Goal: Transaction & Acquisition: Book appointment/travel/reservation

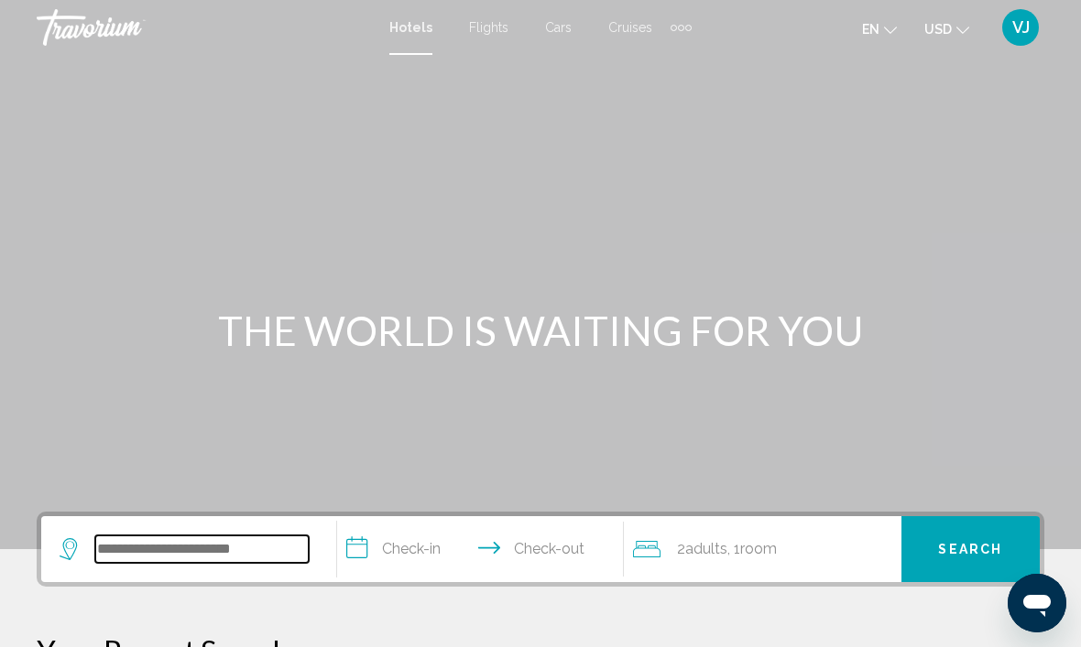
click at [202, 554] on input "Search widget" at bounding box center [201, 549] width 213 height 27
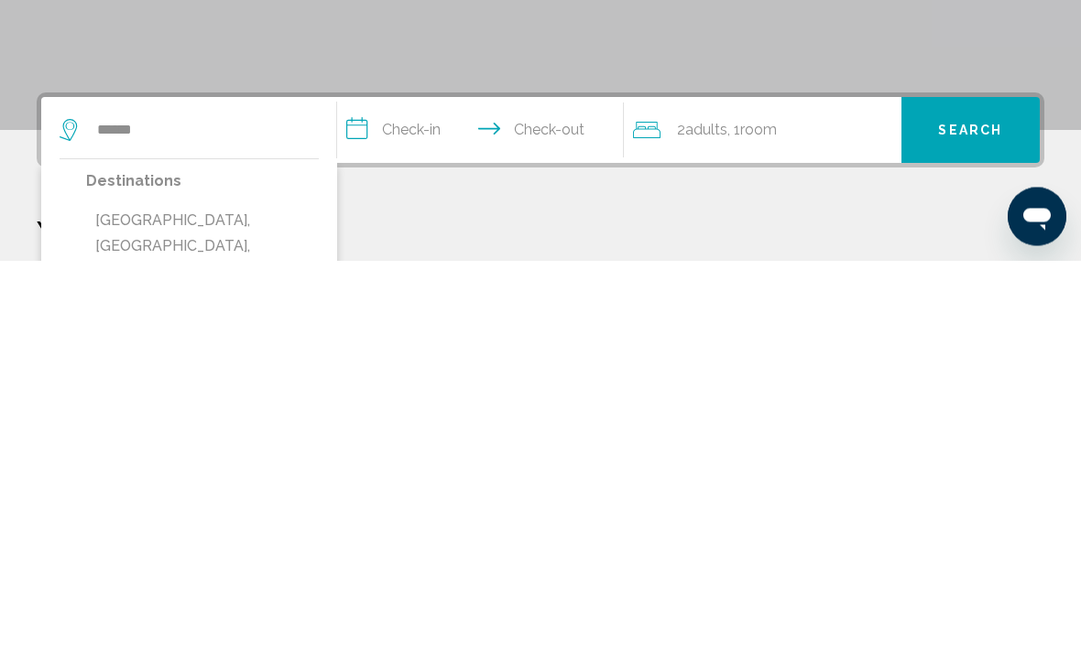
click at [262, 591] on button "[GEOGRAPHIC_DATA], [GEOGRAPHIC_DATA], [GEOGRAPHIC_DATA] (DFW)" at bounding box center [202, 634] width 233 height 86
type input "**********"
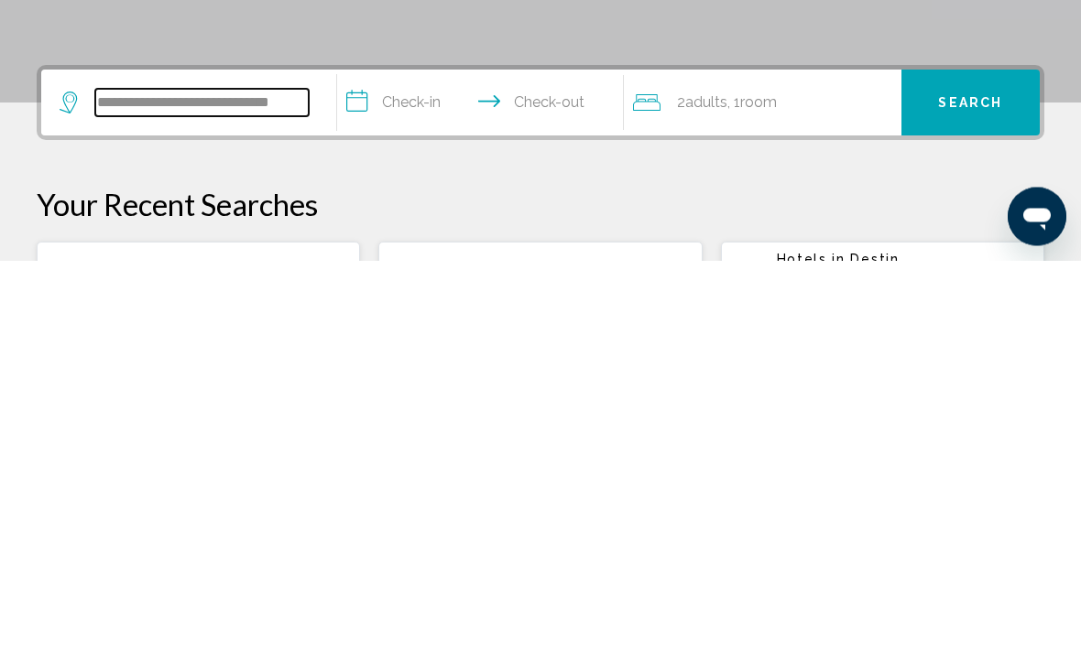
scroll to position [65, 0]
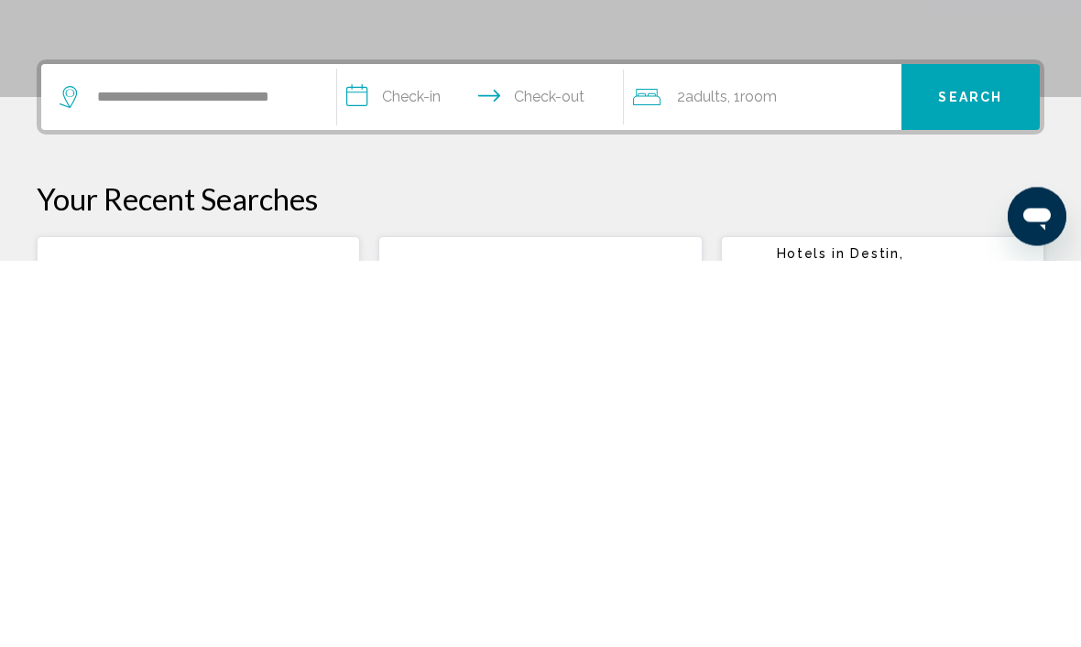
click at [447, 451] on input "**********" at bounding box center [484, 486] width 294 height 71
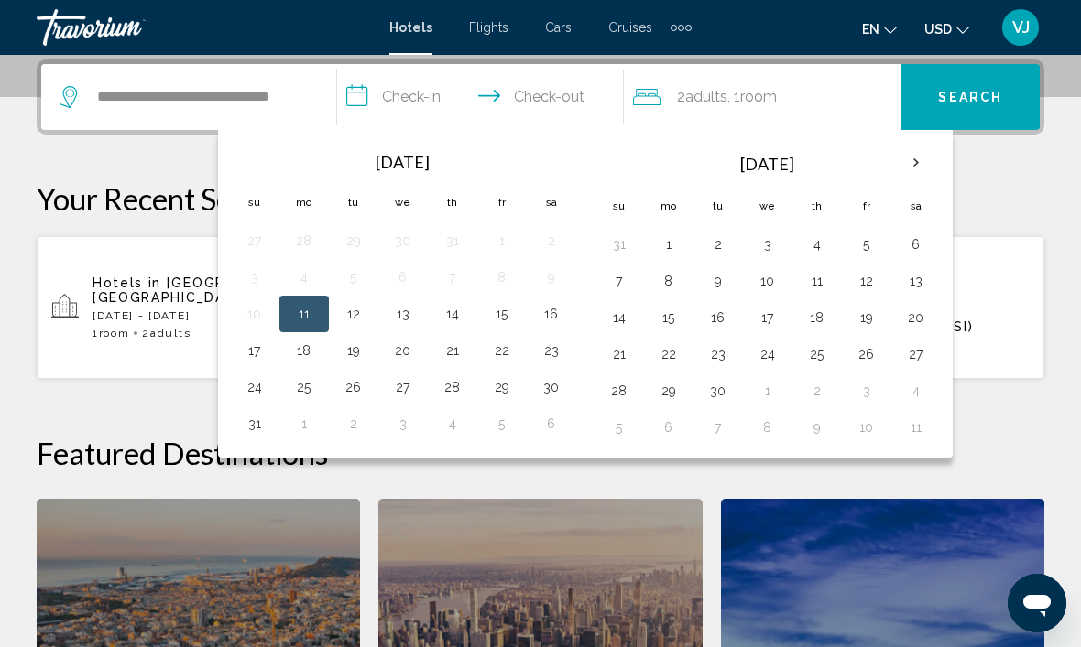
click at [920, 165] on th "Next month" at bounding box center [915, 163] width 49 height 40
click at [779, 321] on button "15" at bounding box center [767, 318] width 29 height 26
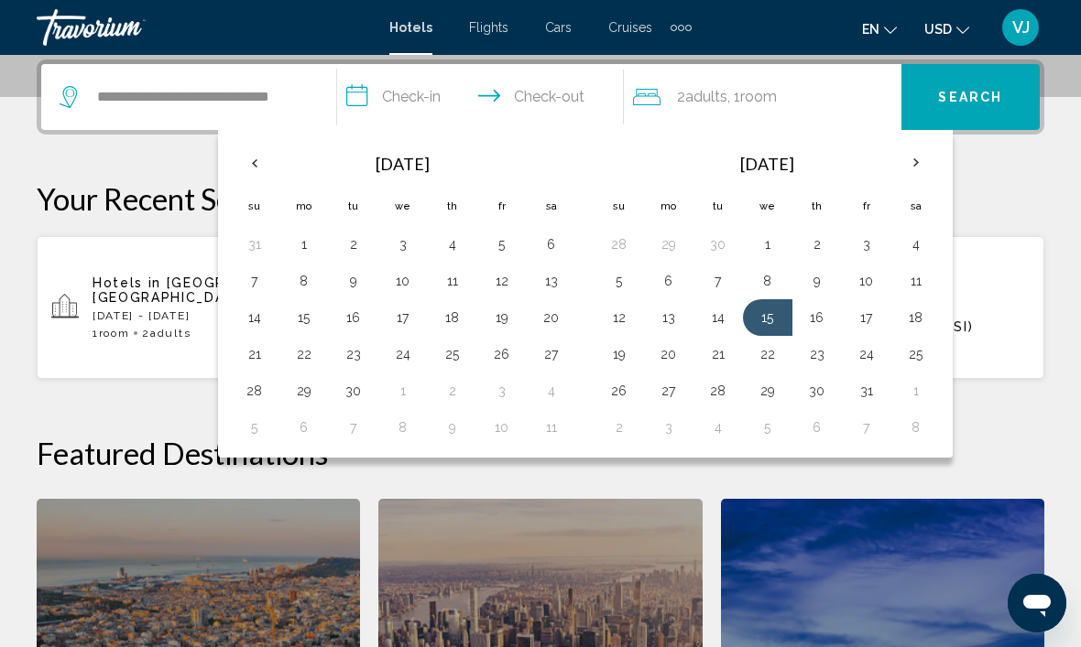
click at [674, 359] on button "20" at bounding box center [668, 355] width 29 height 26
type input "**********"
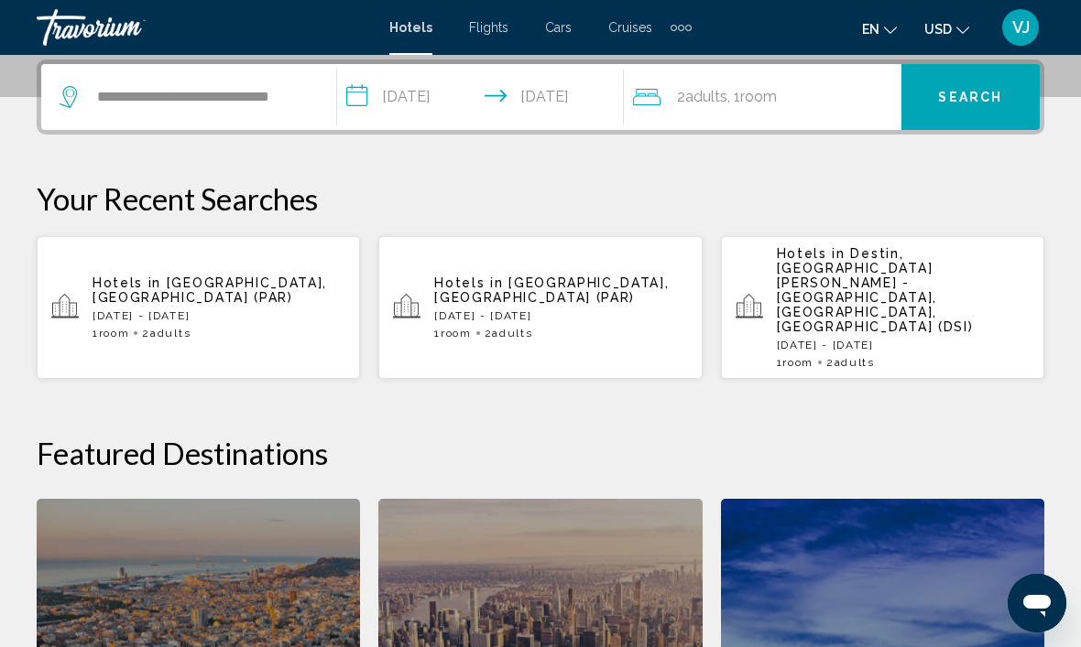
click at [959, 78] on button "Search" at bounding box center [970, 97] width 138 height 66
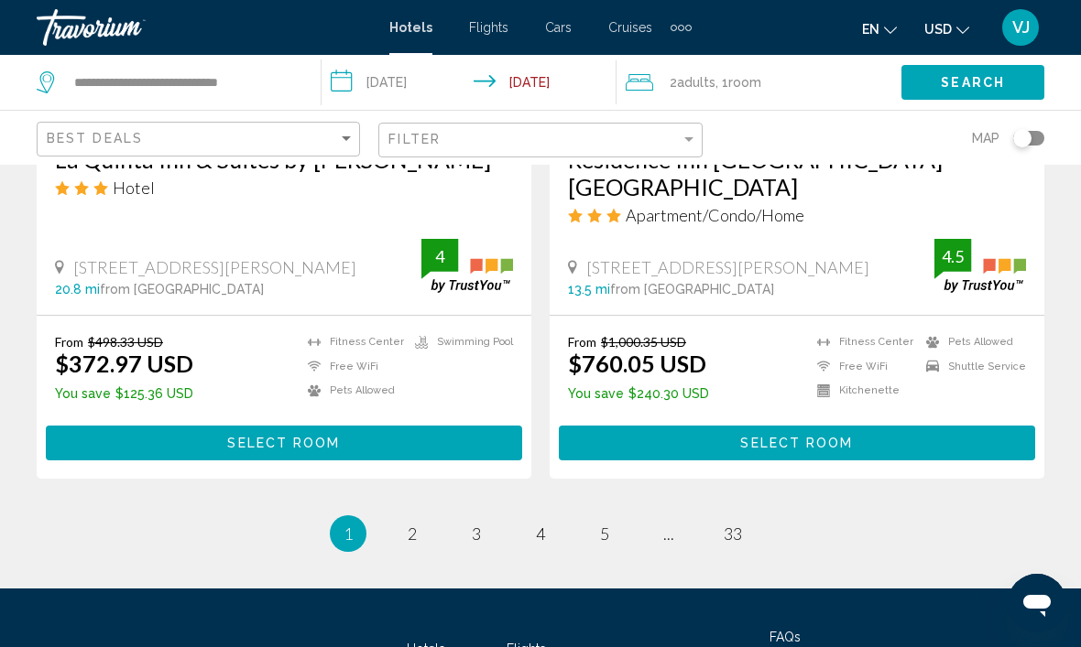
scroll to position [3781, 0]
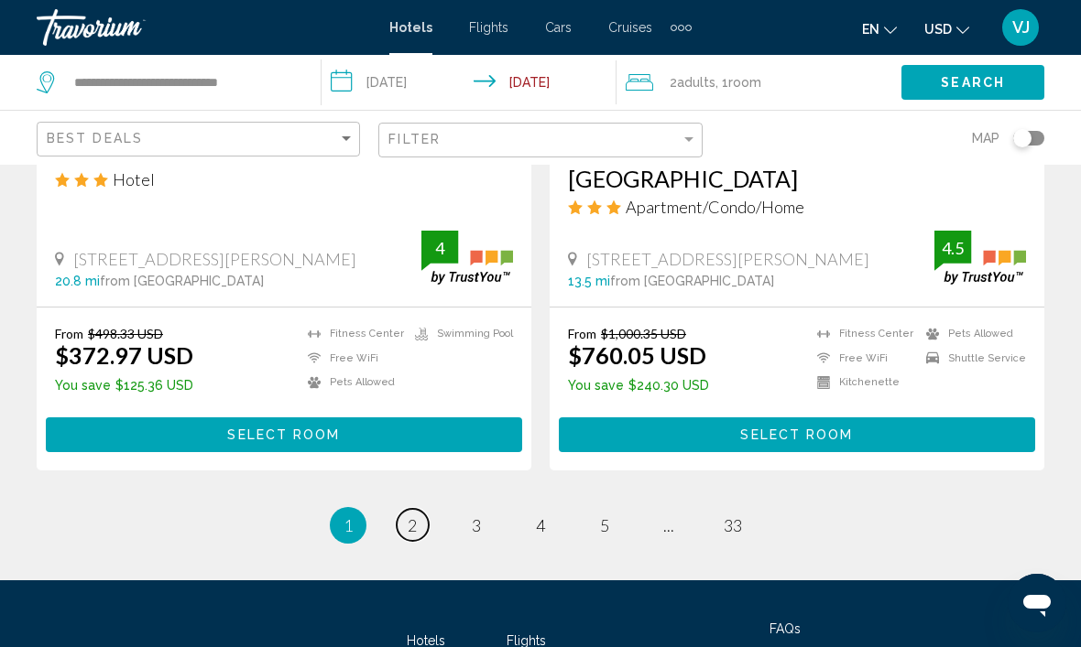
click at [420, 509] on link "page 2" at bounding box center [413, 525] width 32 height 32
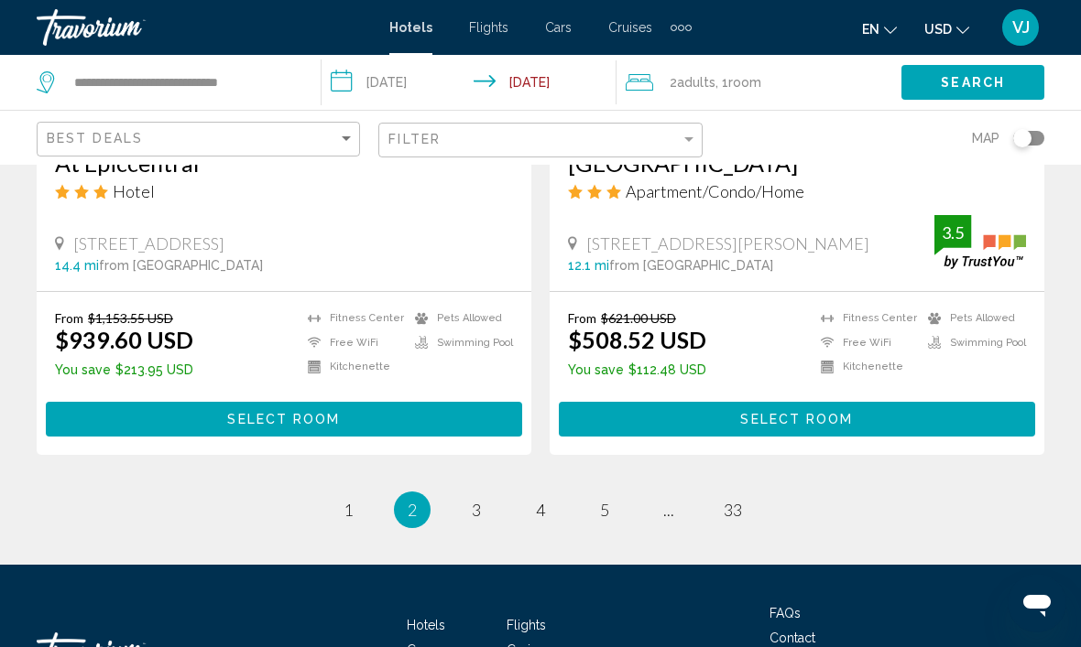
scroll to position [3857, 0]
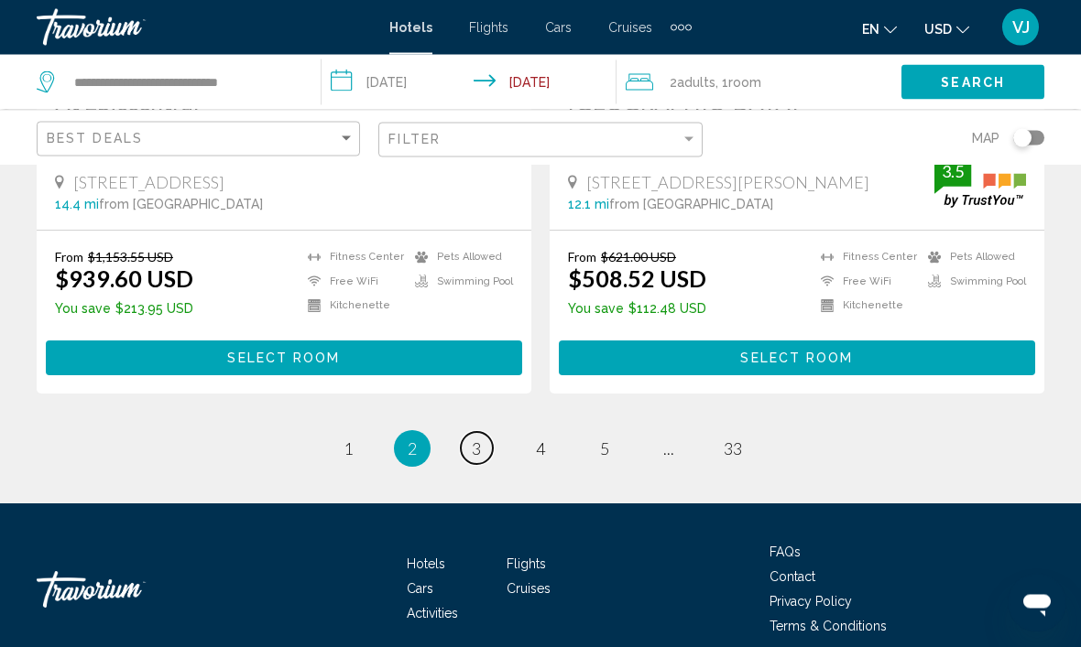
click at [488, 434] on link "page 3" at bounding box center [477, 449] width 32 height 32
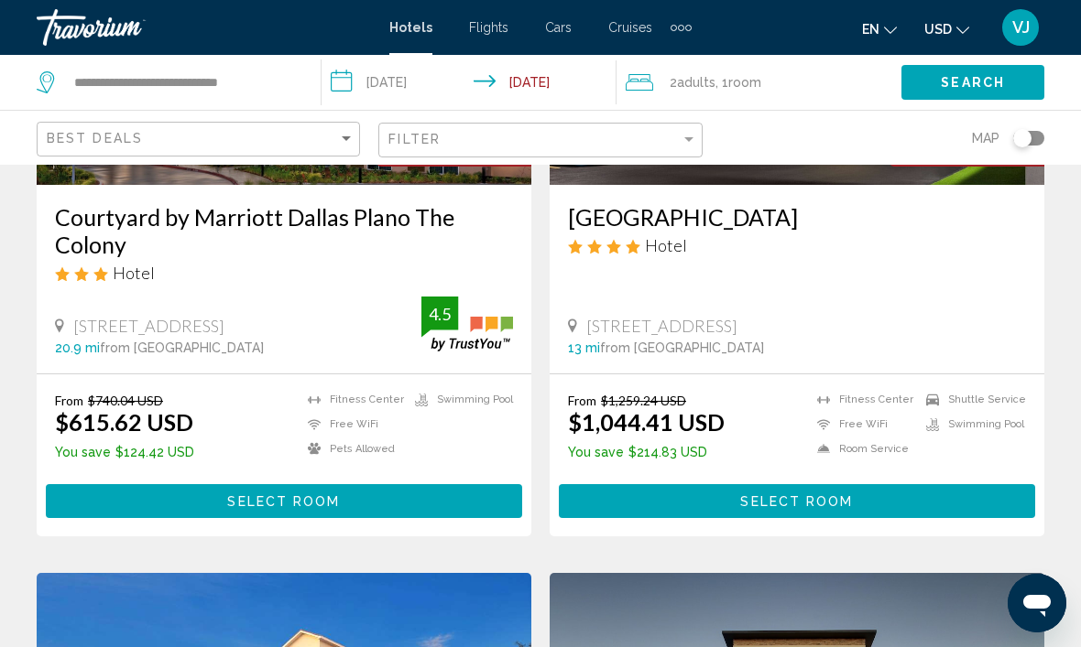
scroll to position [1671, 0]
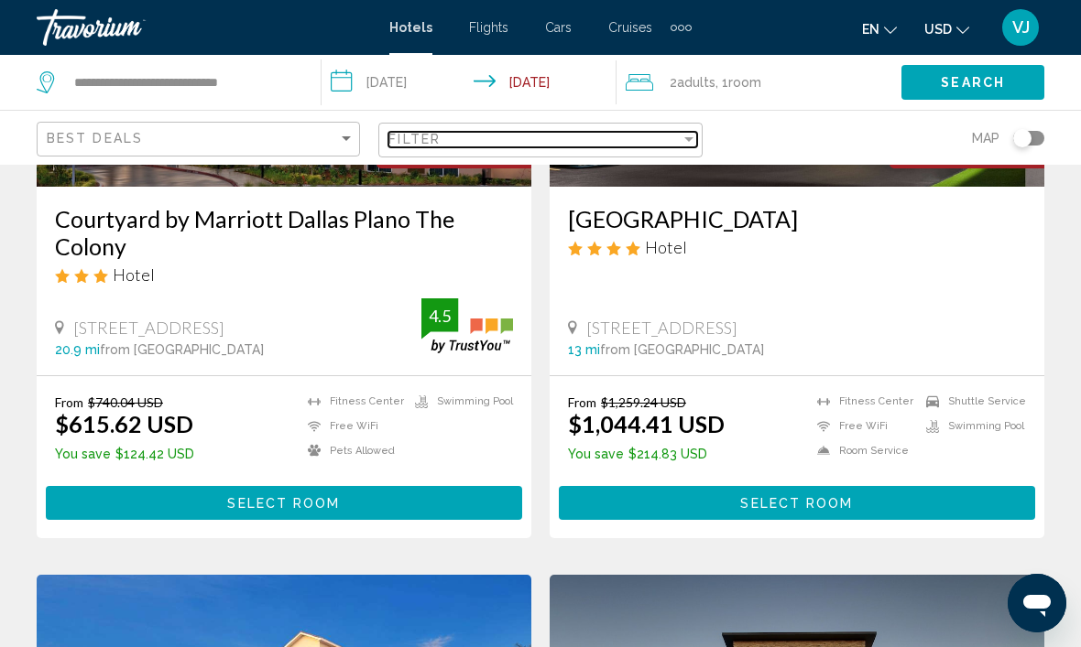
click at [680, 138] on div "Filter" at bounding box center [688, 139] width 16 height 15
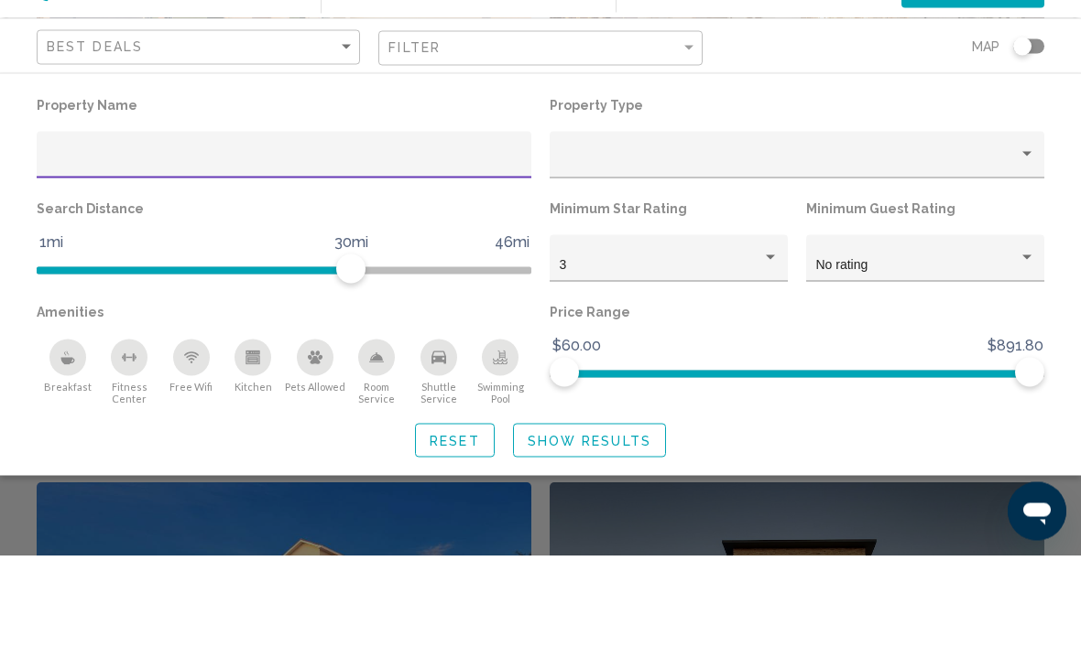
click at [127, 246] on input "Hotel Filters" at bounding box center [284, 253] width 475 height 15
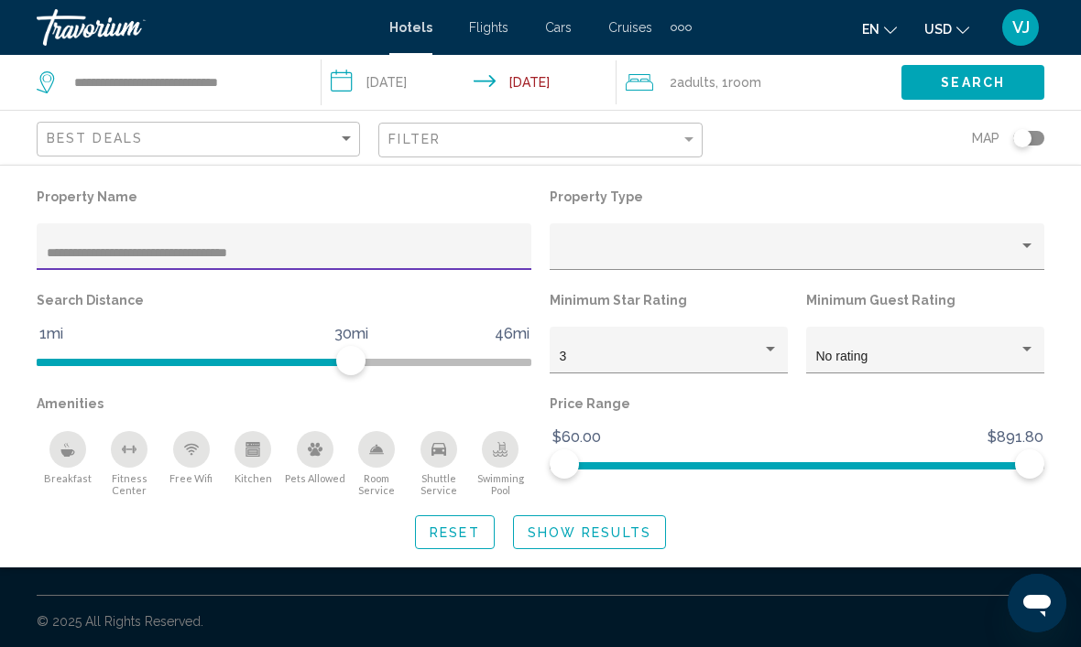
click at [225, 260] on input "**********" at bounding box center [284, 253] width 475 height 15
click at [215, 252] on input "**********" at bounding box center [284, 253] width 475 height 15
type input "**********"
click at [955, 77] on span "Search" at bounding box center [972, 83] width 64 height 15
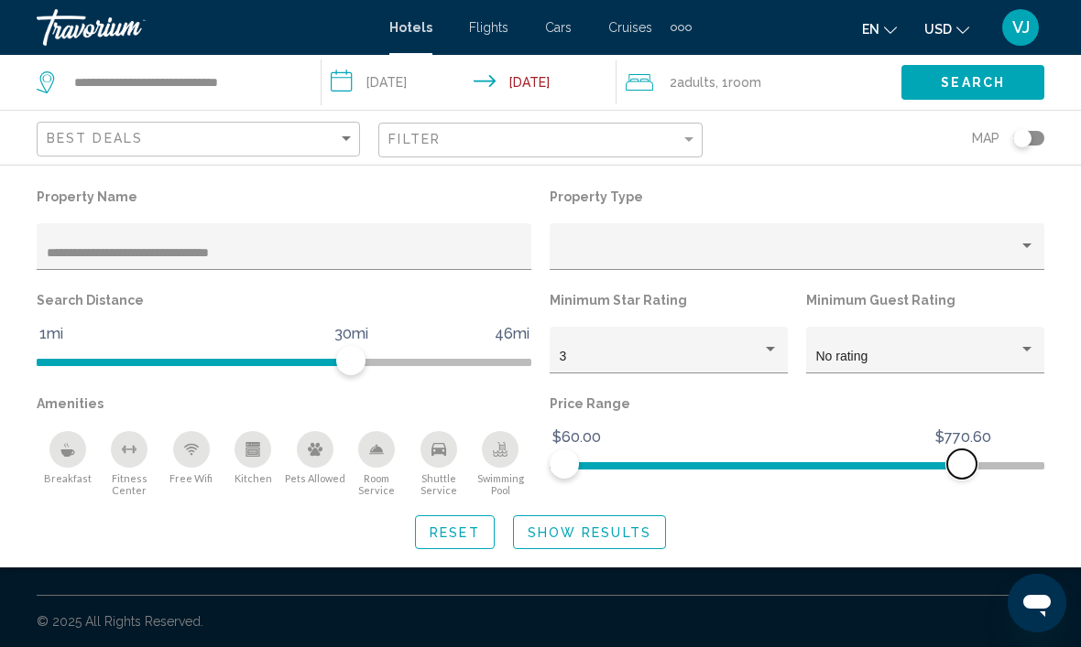
scroll to position [43, 0]
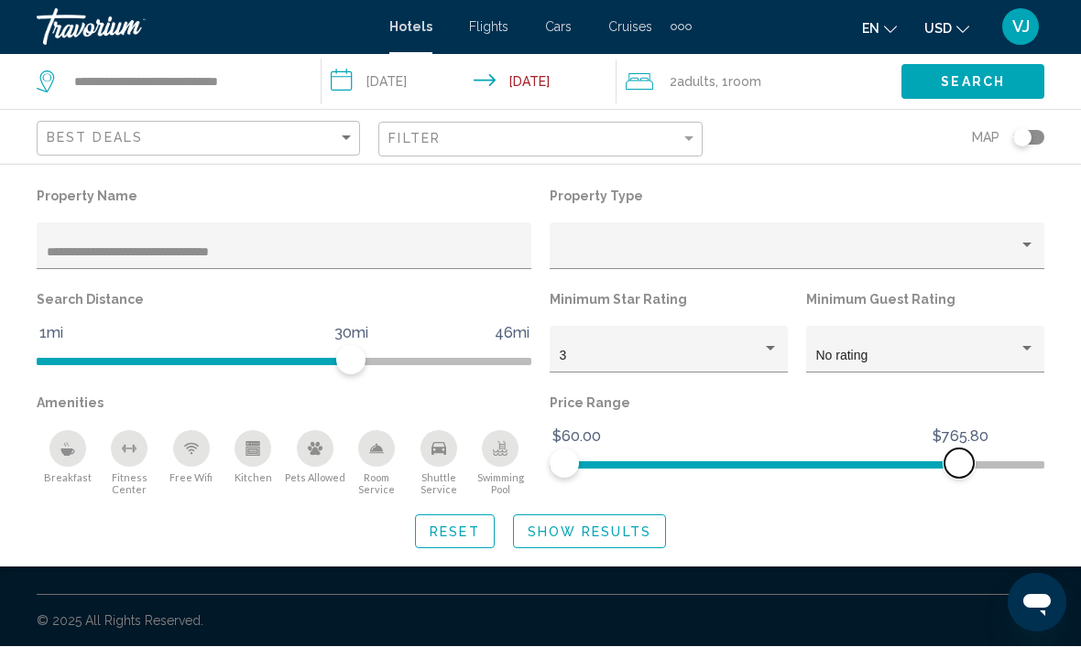
scroll to position [61, 0]
click at [618, 521] on button "Show Results" at bounding box center [589, 533] width 153 height 34
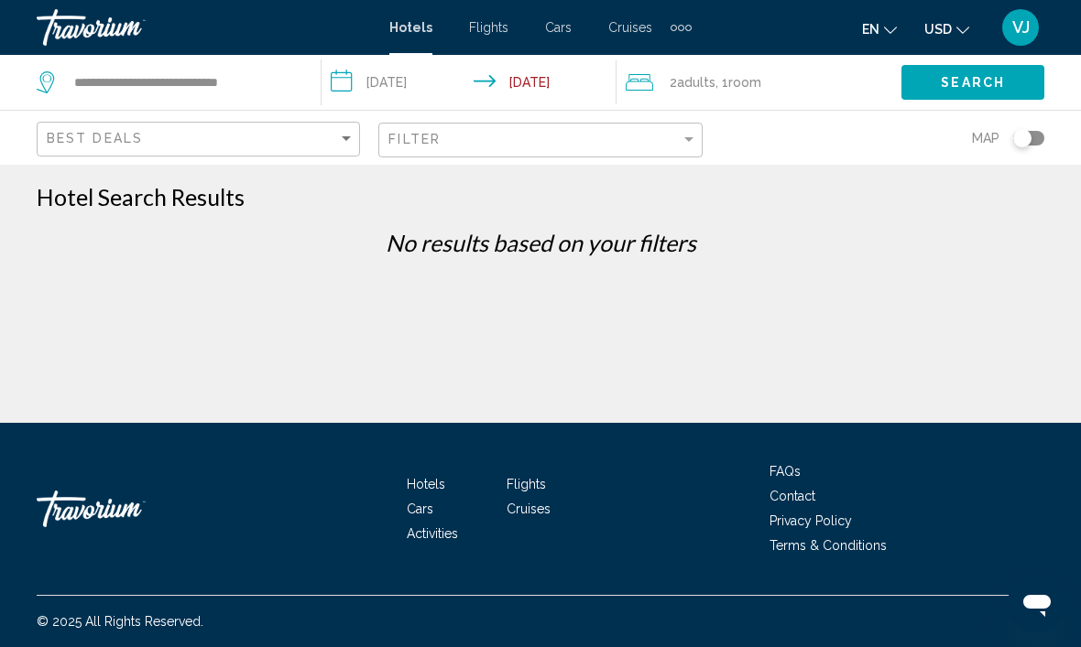
scroll to position [0, 0]
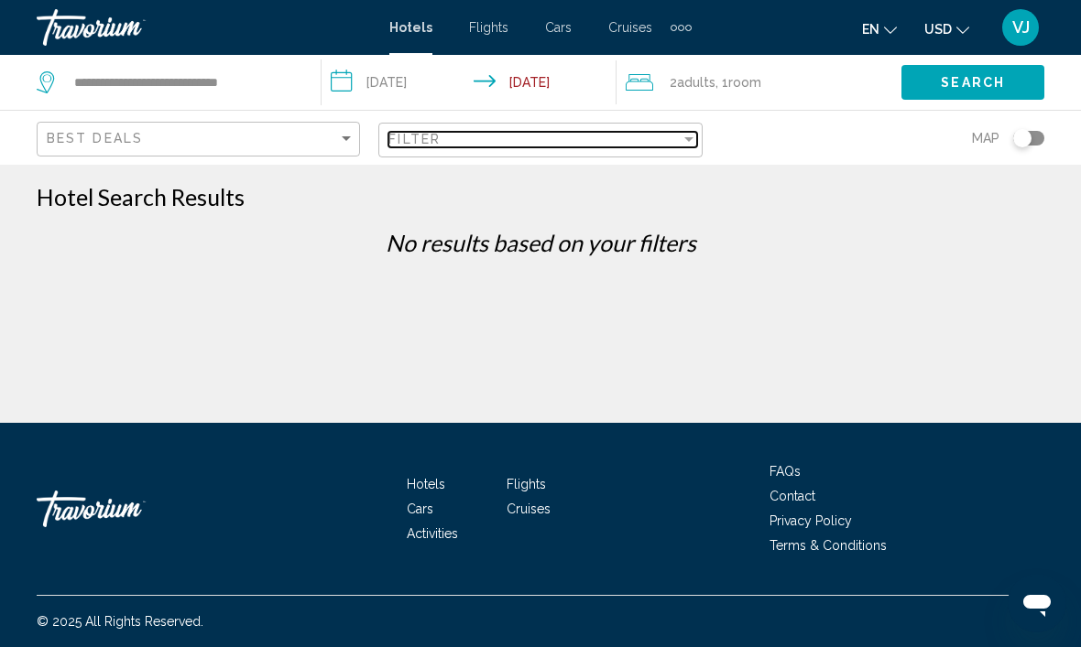
click at [694, 147] on div "Filter" at bounding box center [688, 139] width 16 height 15
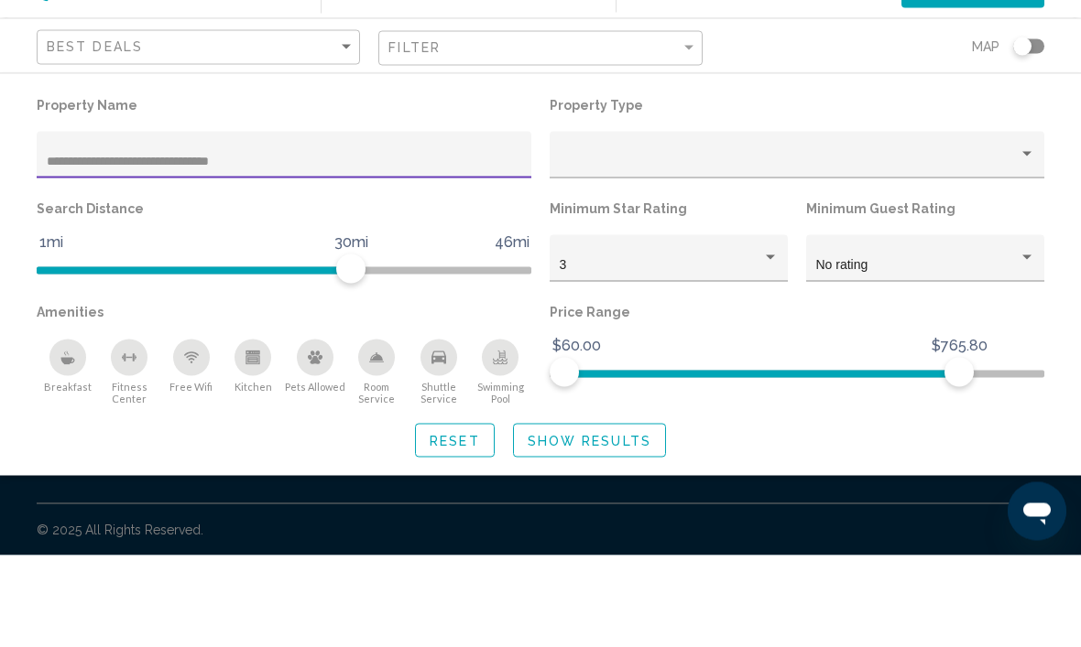
click at [317, 246] on input "**********" at bounding box center [284, 253] width 475 height 15
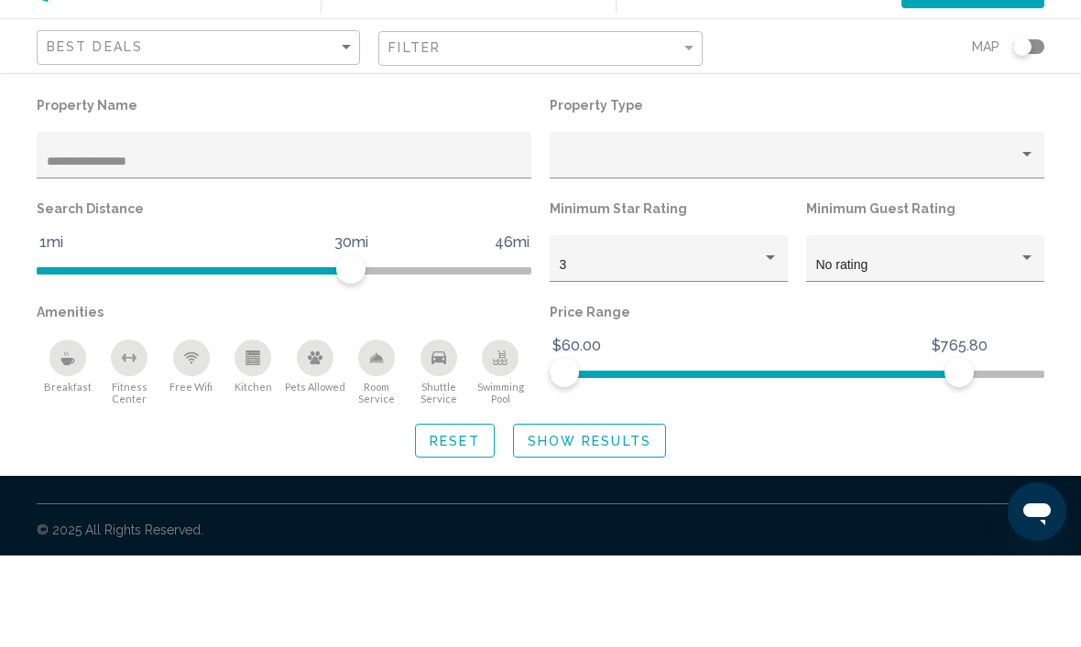
scroll to position [61, 0]
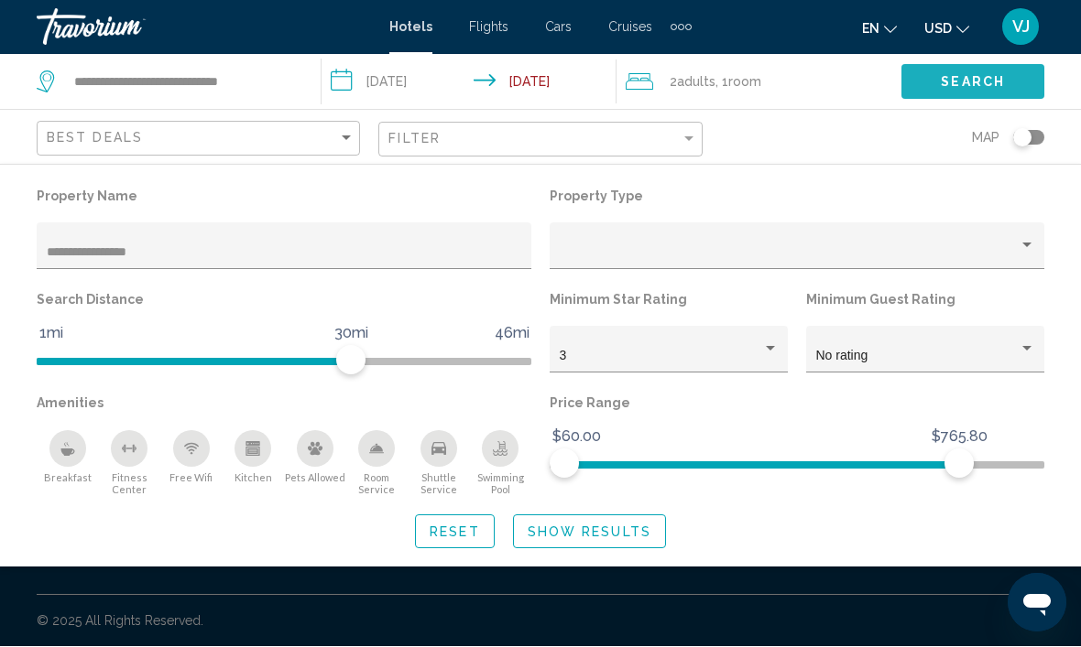
type input "**********"
click at [961, 88] on span "Search" at bounding box center [972, 83] width 64 height 15
click at [612, 522] on button "Show Results" at bounding box center [589, 533] width 153 height 34
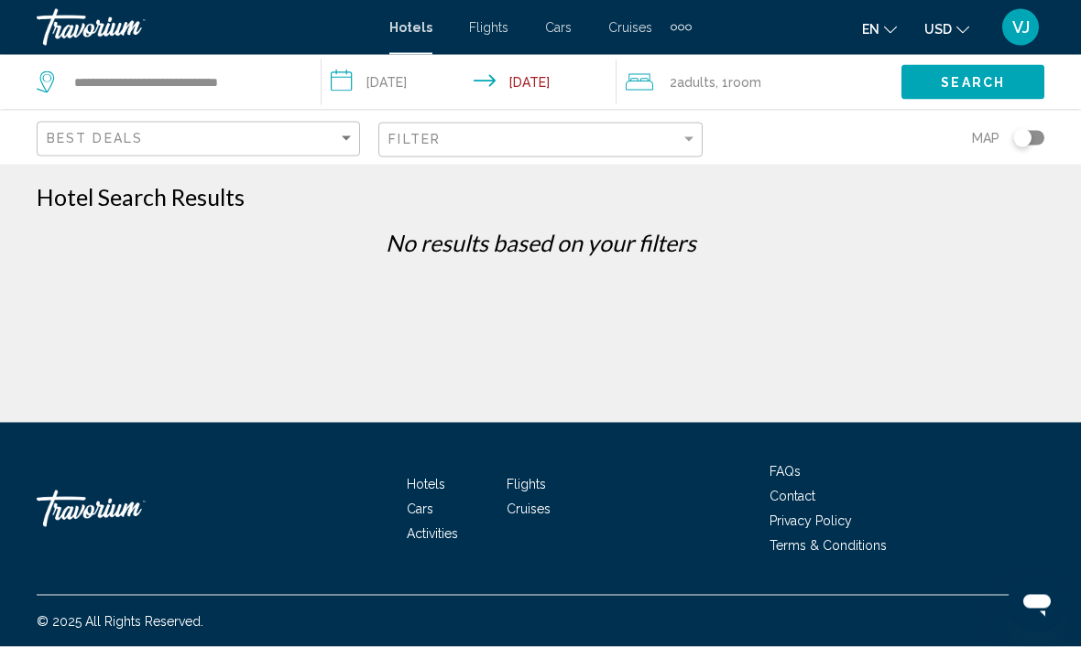
scroll to position [0, 0]
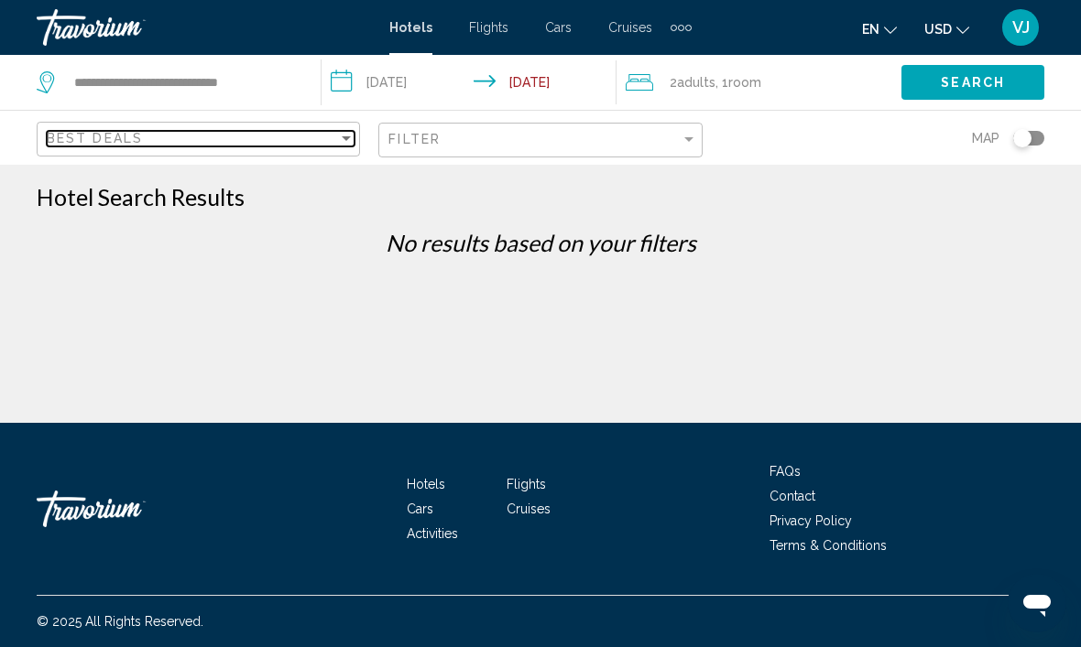
click at [332, 138] on div "Best Deals" at bounding box center [192, 138] width 291 height 15
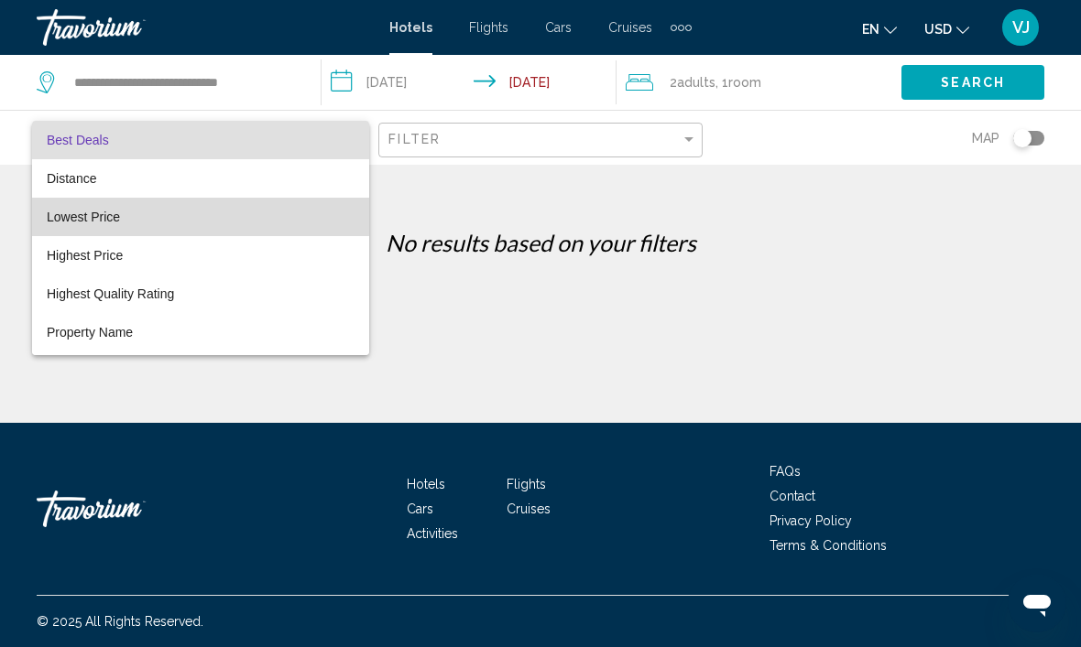
click at [130, 215] on span "Lowest Price" at bounding box center [201, 217] width 308 height 38
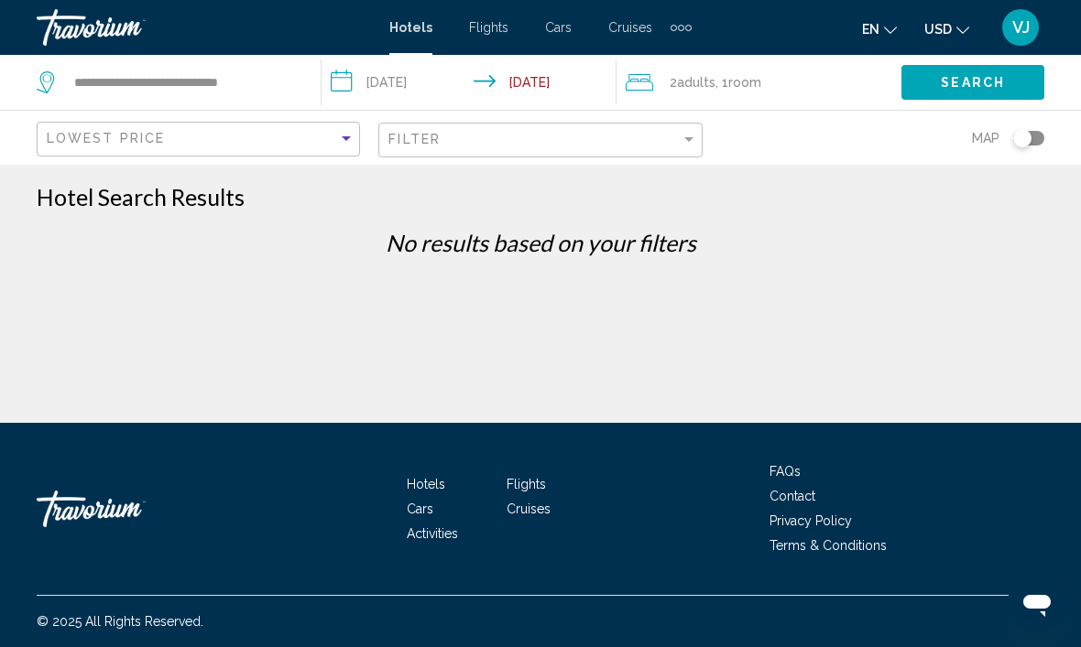
click at [966, 85] on span "Search" at bounding box center [972, 83] width 64 height 15
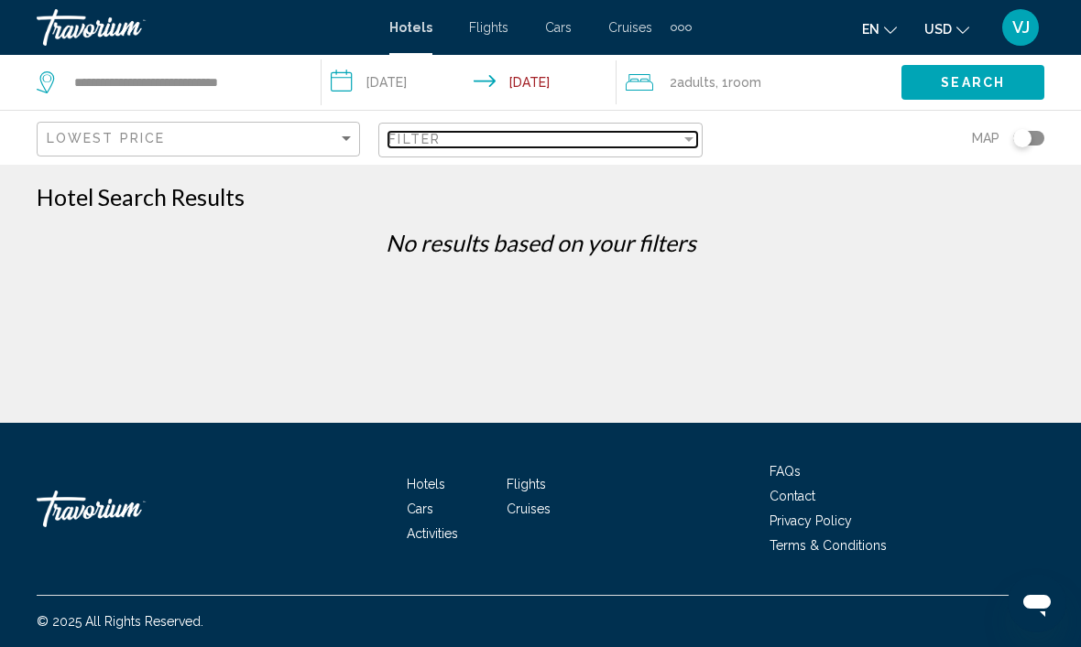
click at [695, 143] on div "Filter" at bounding box center [688, 139] width 16 height 15
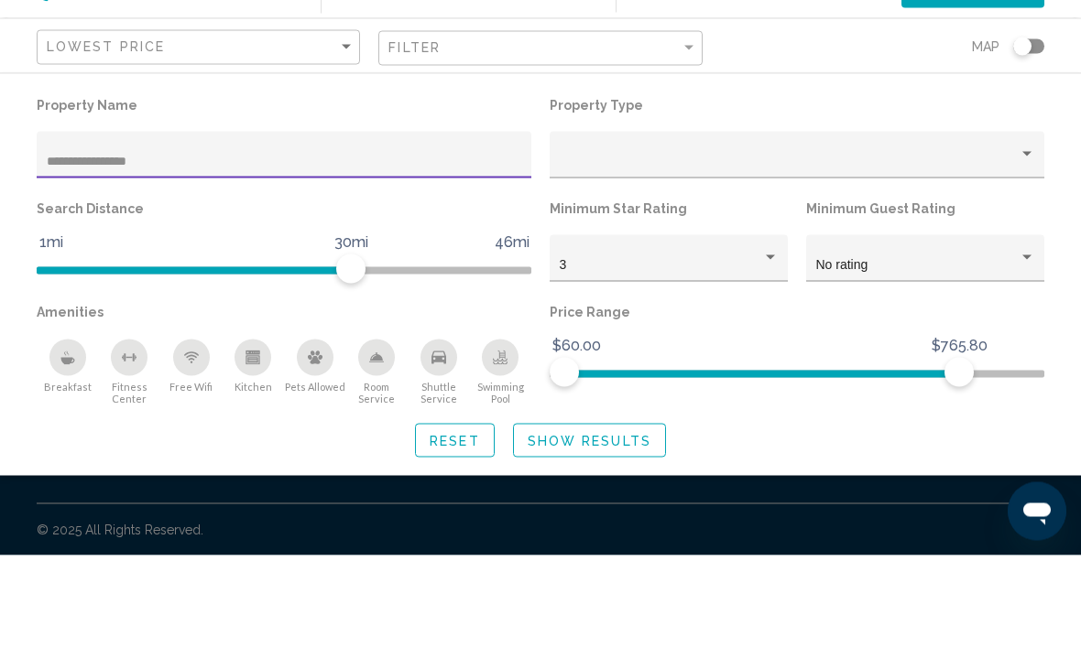
click at [214, 246] on input "**********" at bounding box center [284, 253] width 475 height 15
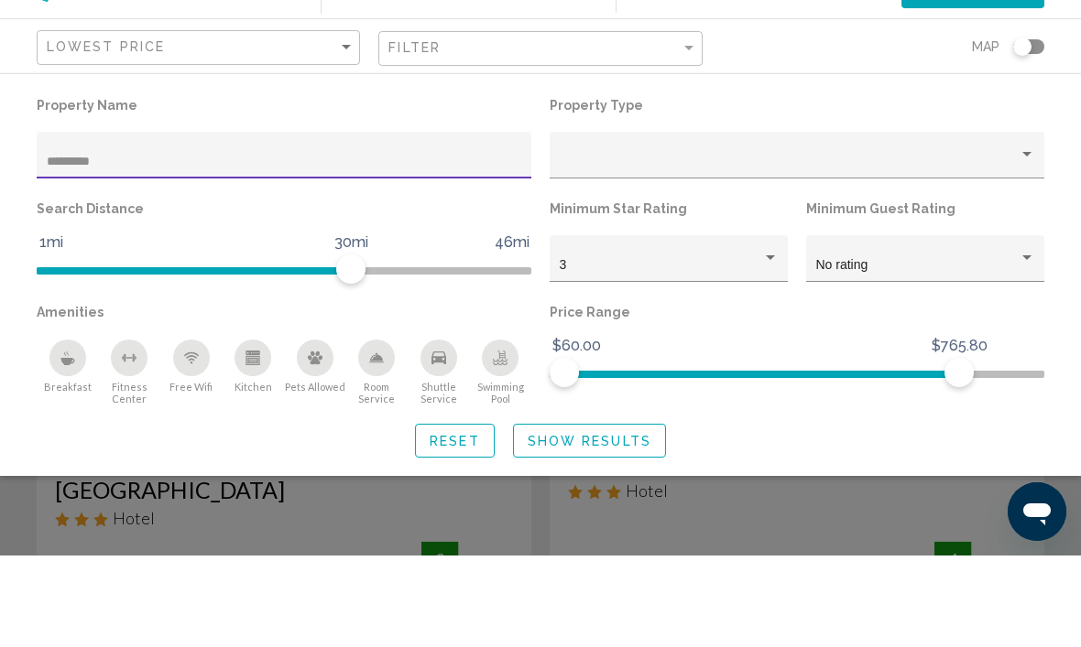
type input "*********"
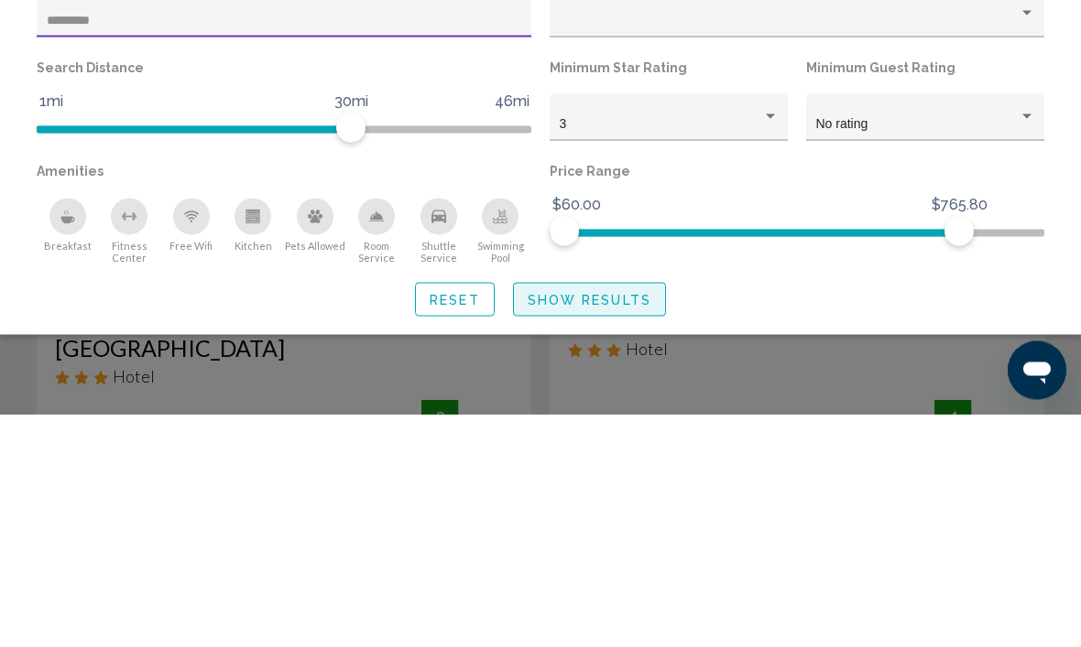
click at [603, 526] on span "Show Results" at bounding box center [589, 533] width 124 height 15
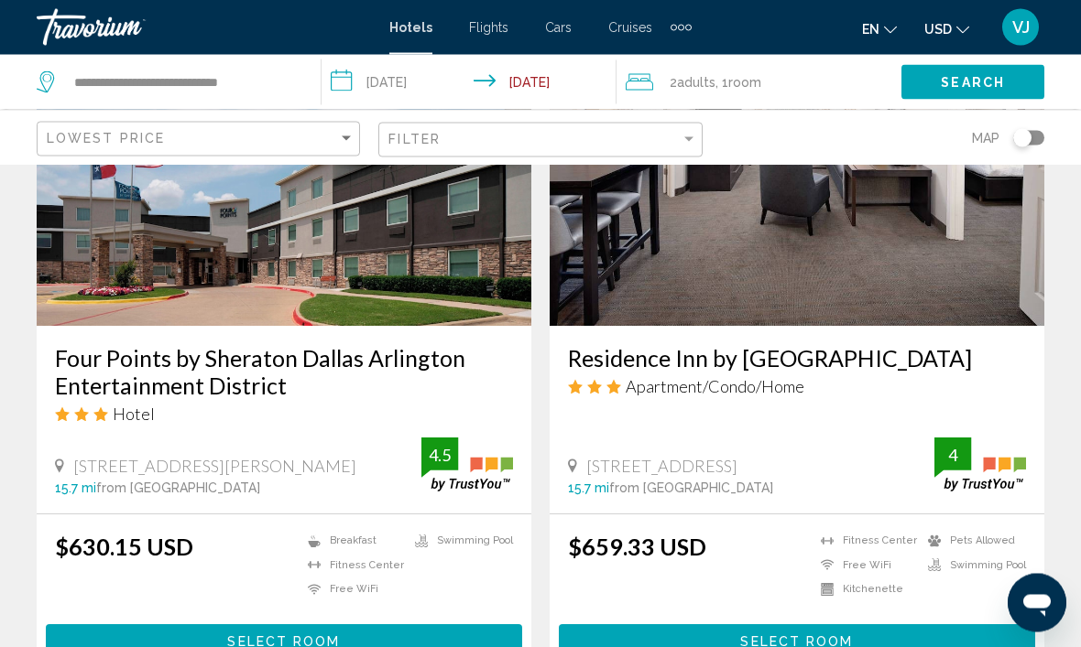
scroll to position [896, 0]
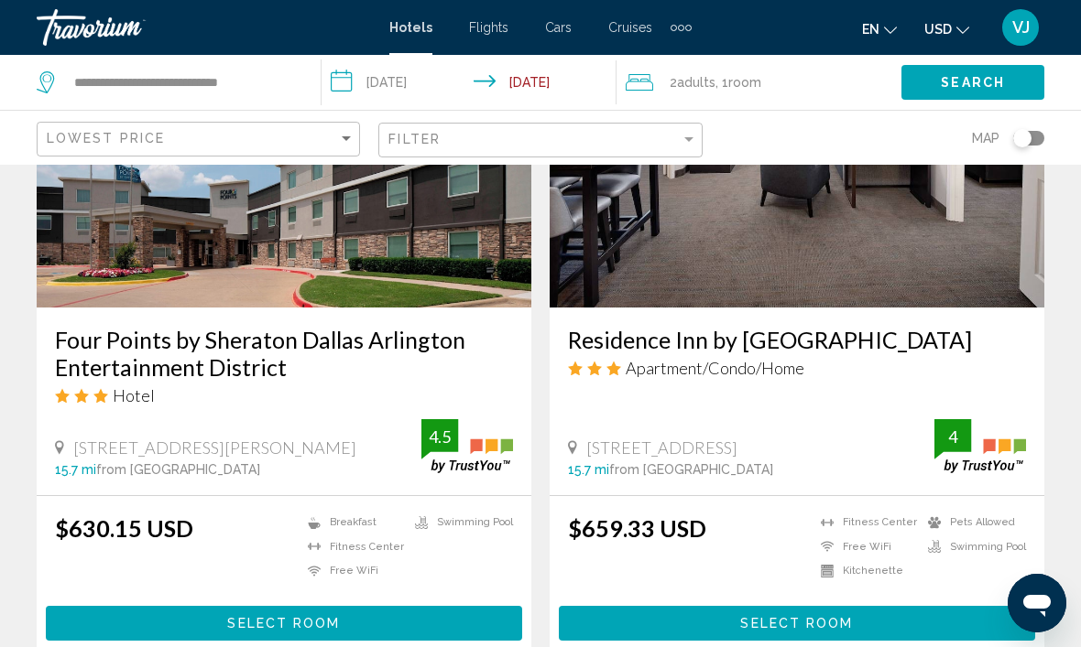
click at [704, 327] on h3 "Residence Inn by [GEOGRAPHIC_DATA]" at bounding box center [797, 339] width 458 height 27
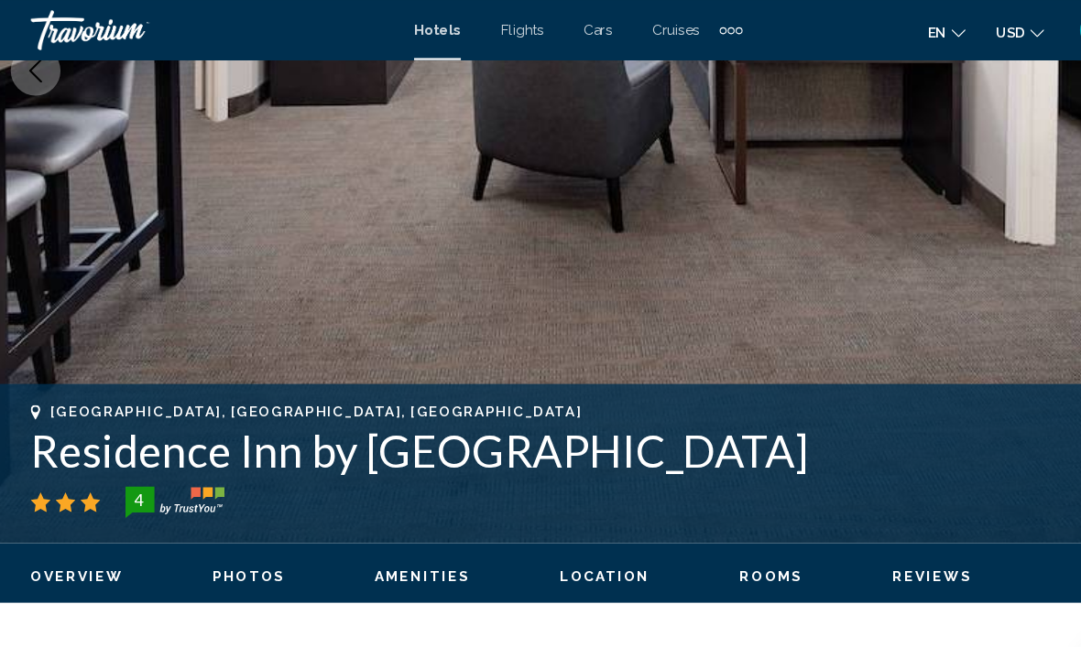
scroll to position [424, 0]
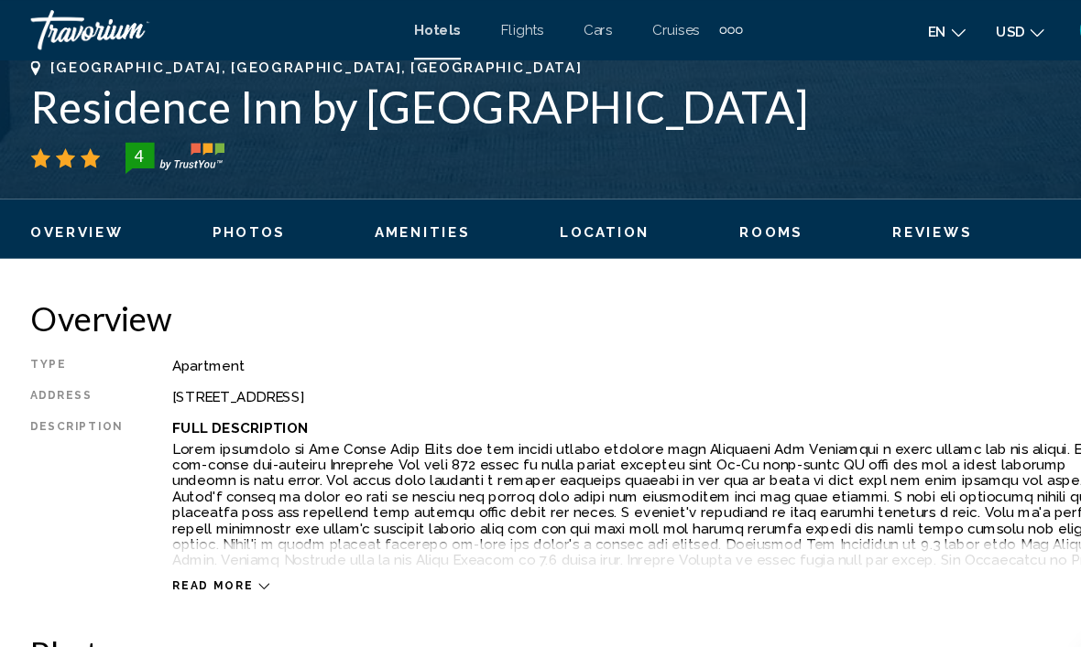
click at [559, 213] on span "Location" at bounding box center [564, 213] width 83 height 15
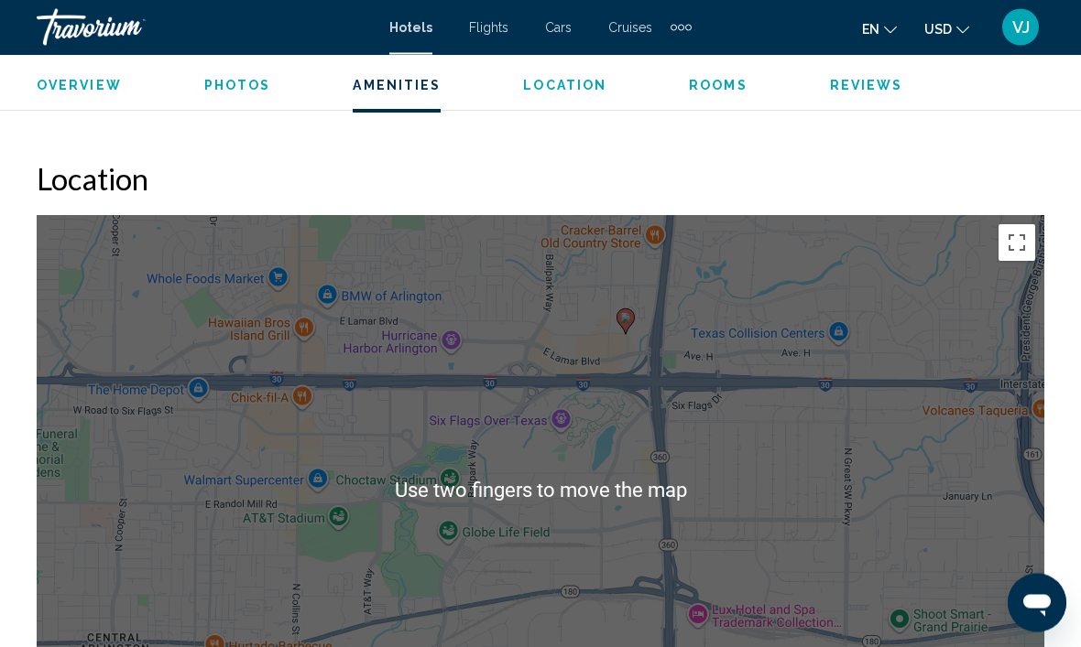
scroll to position [1935, 0]
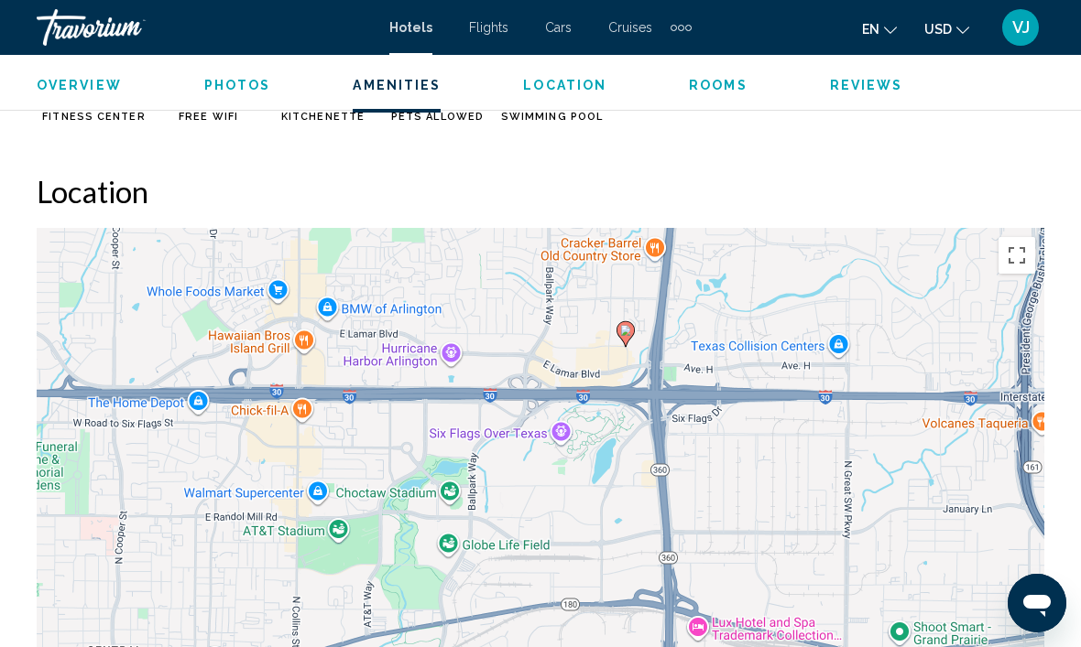
click at [562, 78] on span "Location" at bounding box center [564, 85] width 83 height 15
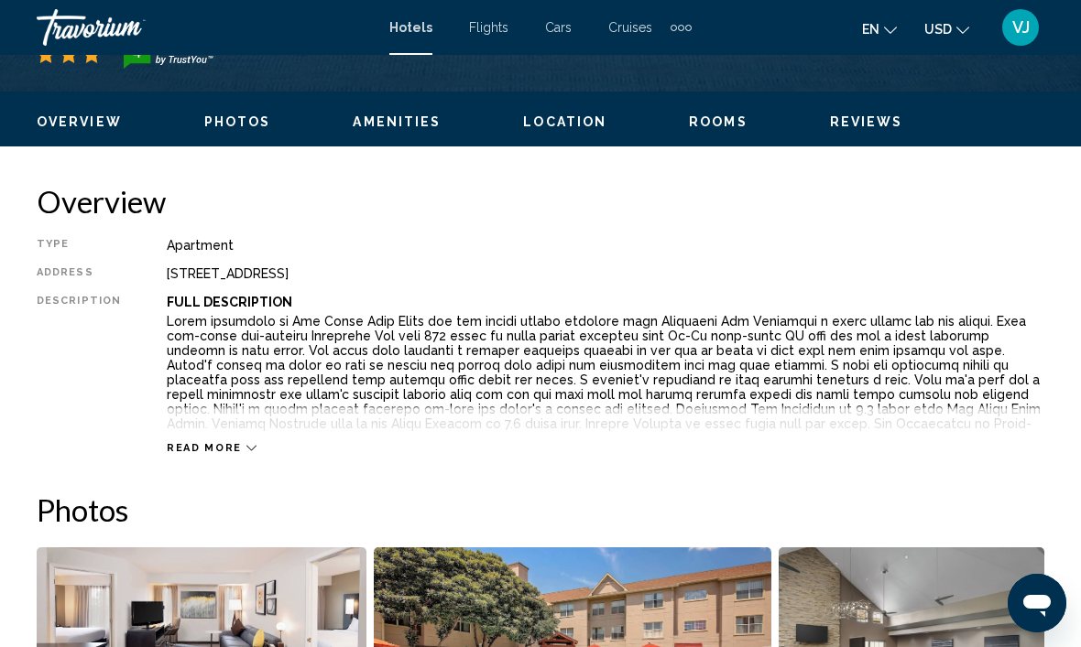
scroll to position [832, 0]
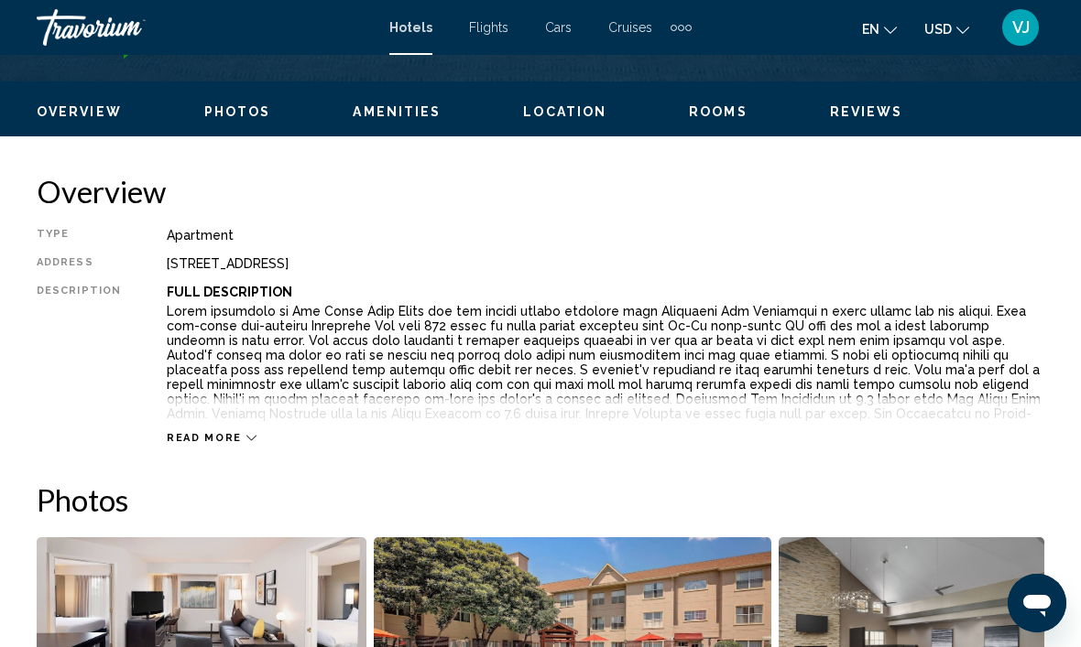
click at [567, 115] on span "Location" at bounding box center [564, 111] width 83 height 15
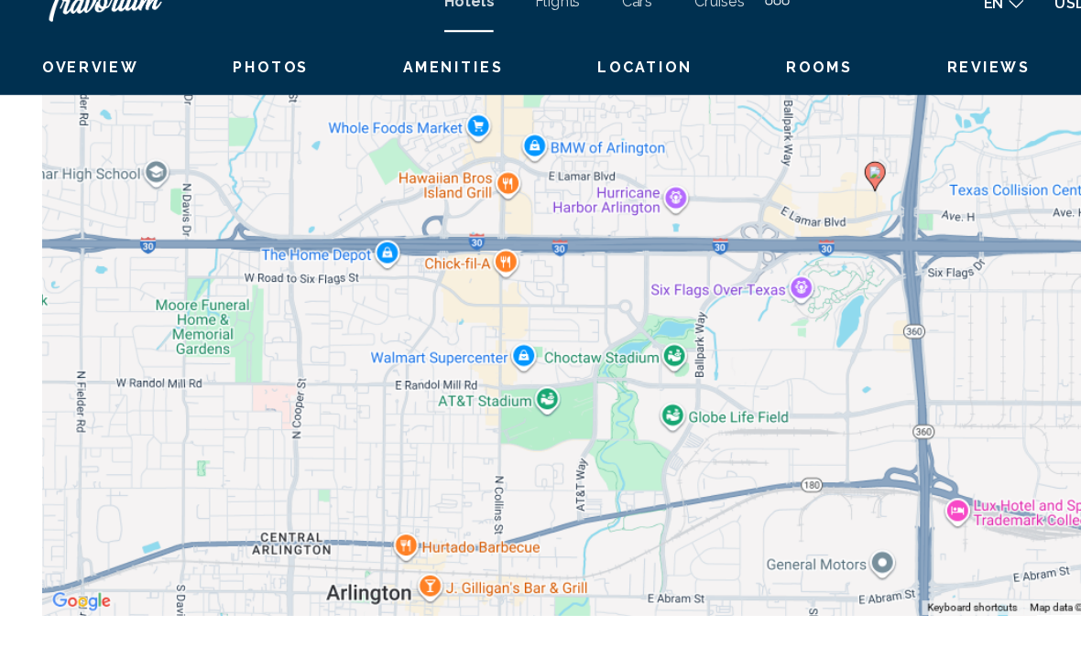
scroll to position [2147, 0]
click at [455, 349] on div "To activate drag with keyboard, press Alt + Enter. Once in keyboard drag state,…" at bounding box center [540, 290] width 1007 height 549
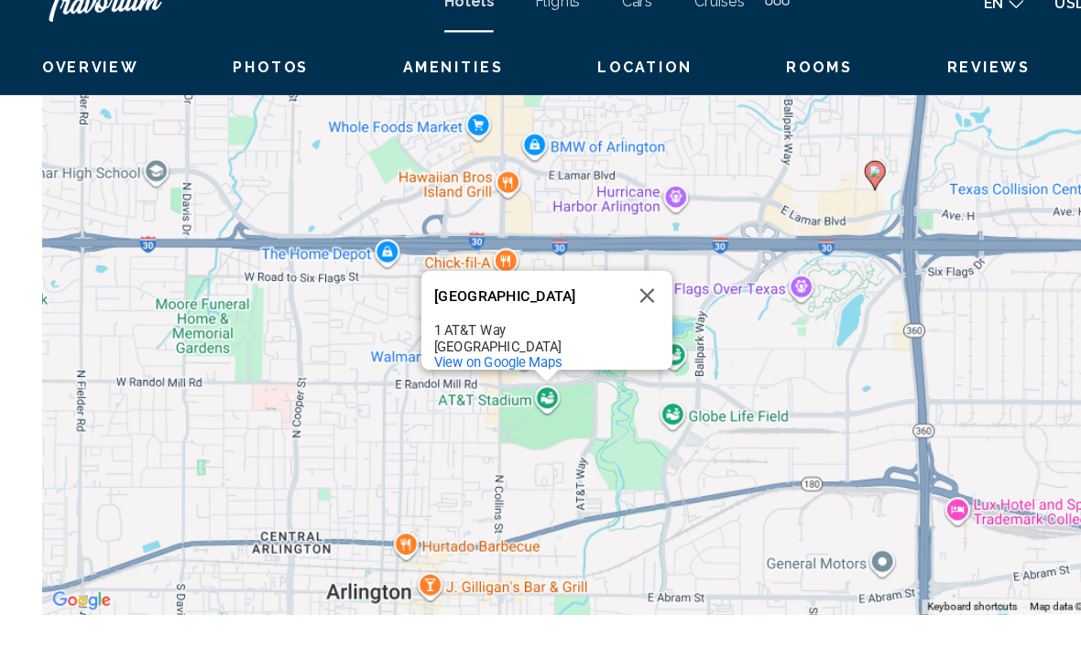
click at [560, 410] on div "To activate drag with keyboard, press Alt + Enter. Once in keyboard drag state,…" at bounding box center [540, 290] width 1007 height 549
click at [683, 325] on div "To activate drag with keyboard, press Alt + Enter. Once in keyboard drag state,…" at bounding box center [540, 290] width 1007 height 549
click at [571, 264] on button "Close" at bounding box center [567, 286] width 44 height 44
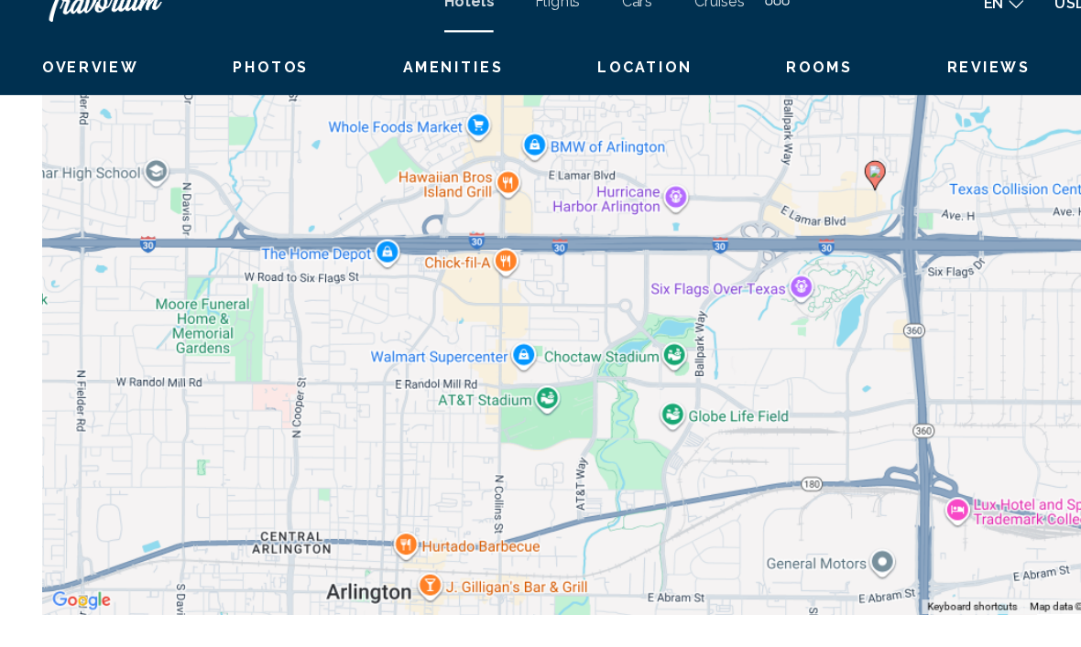
scroll to position [2146, 0]
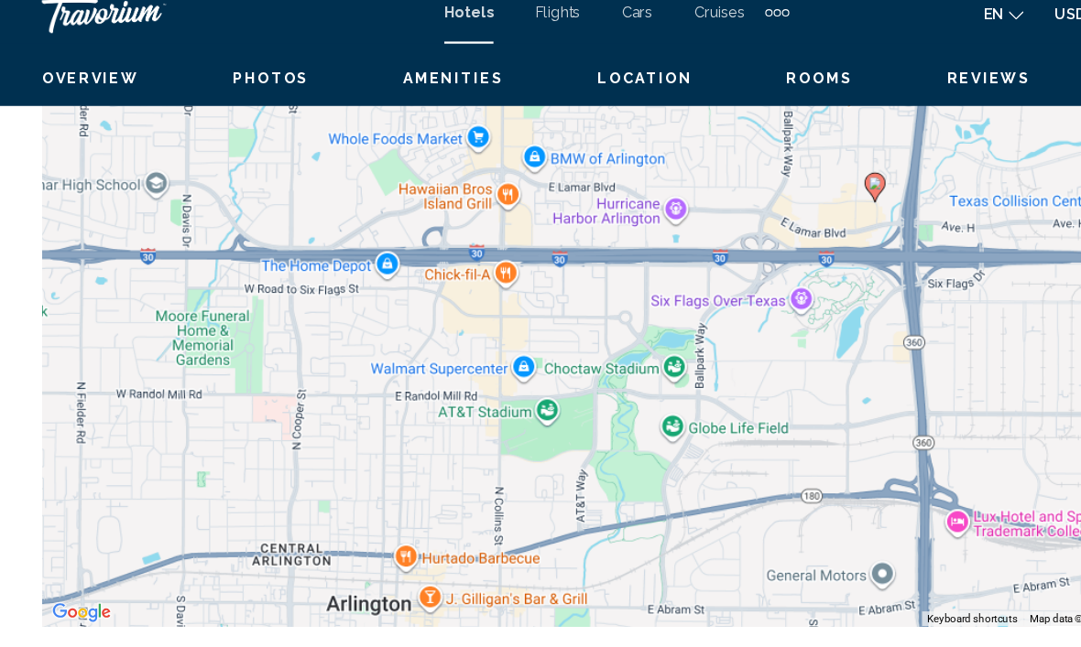
click at [679, 352] on div "To activate drag with keyboard, press Alt + Enter. Once in keyboard drag state,…" at bounding box center [540, 290] width 1007 height 549
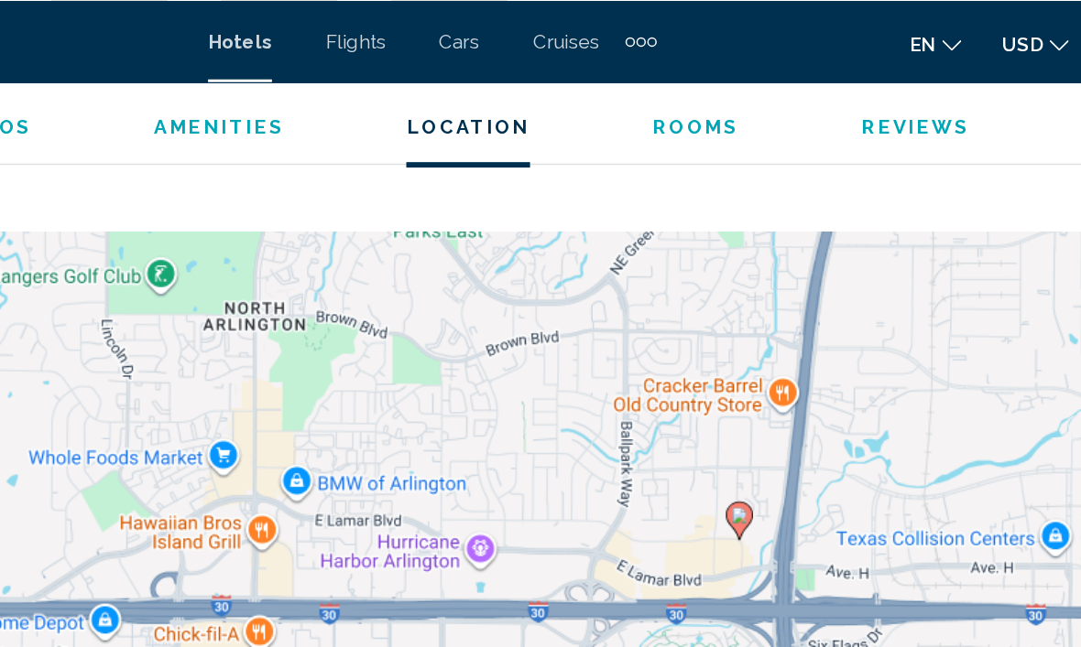
scroll to position [2005, 0]
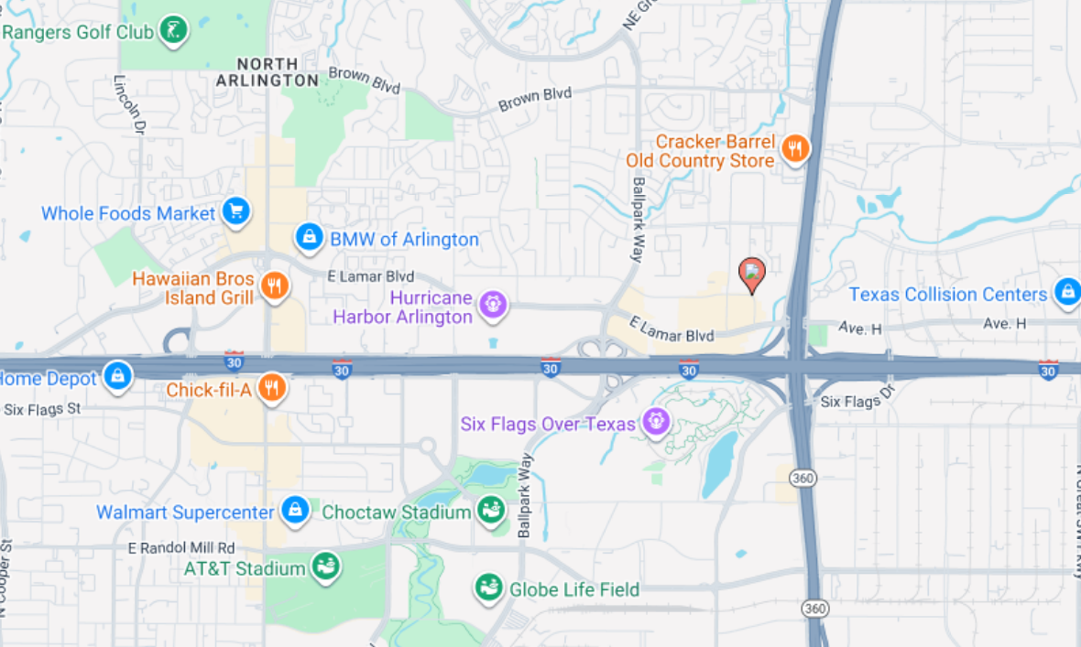
click at [299, 167] on div "To activate drag with keyboard, press Alt + Enter. Once in keyboard drag state,…" at bounding box center [540, 432] width 1007 height 549
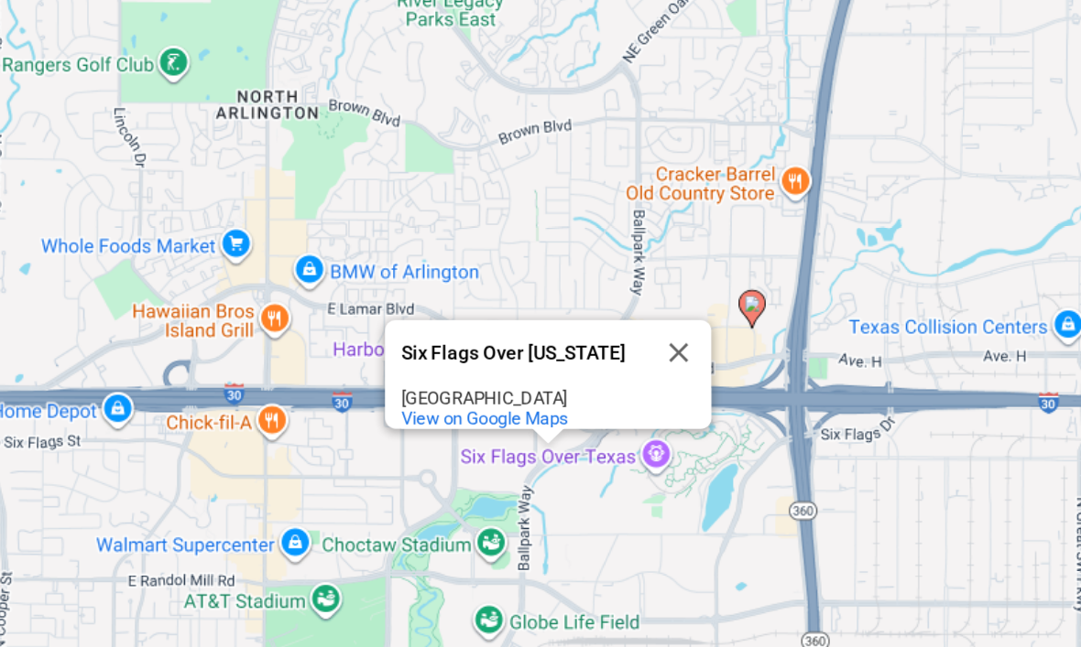
click at [404, 177] on div "To activate drag with keyboard, press Alt + Enter. Once in keyboard drag state,…" at bounding box center [540, 432] width 1007 height 549
click at [685, 375] on button "Close" at bounding box center [707, 397] width 44 height 44
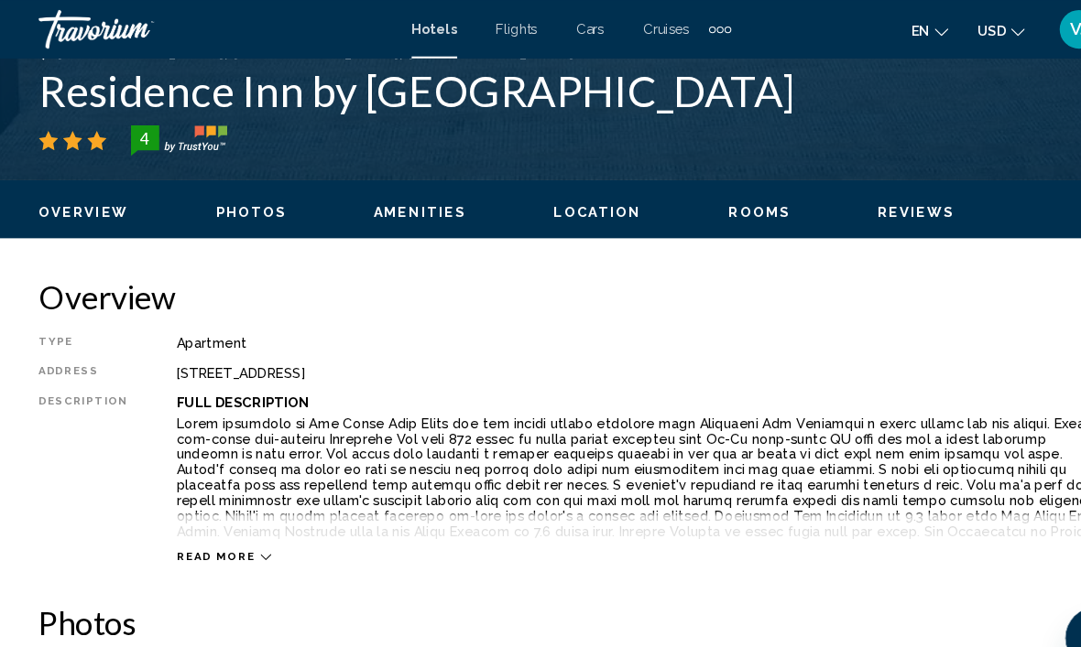
scroll to position [752, 0]
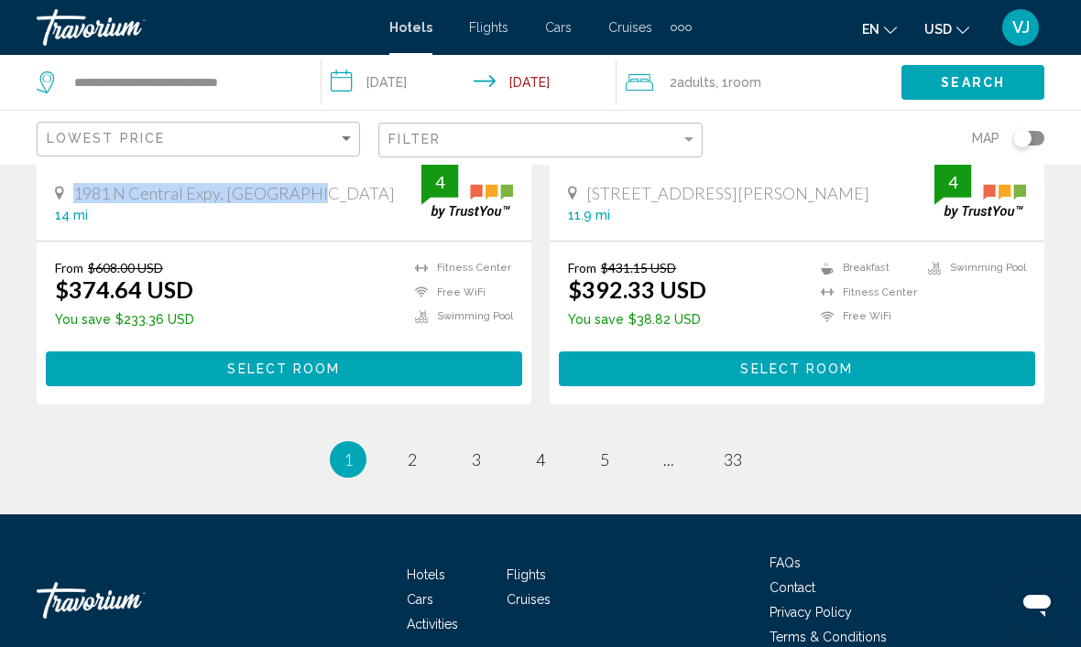
scroll to position [3821, 0]
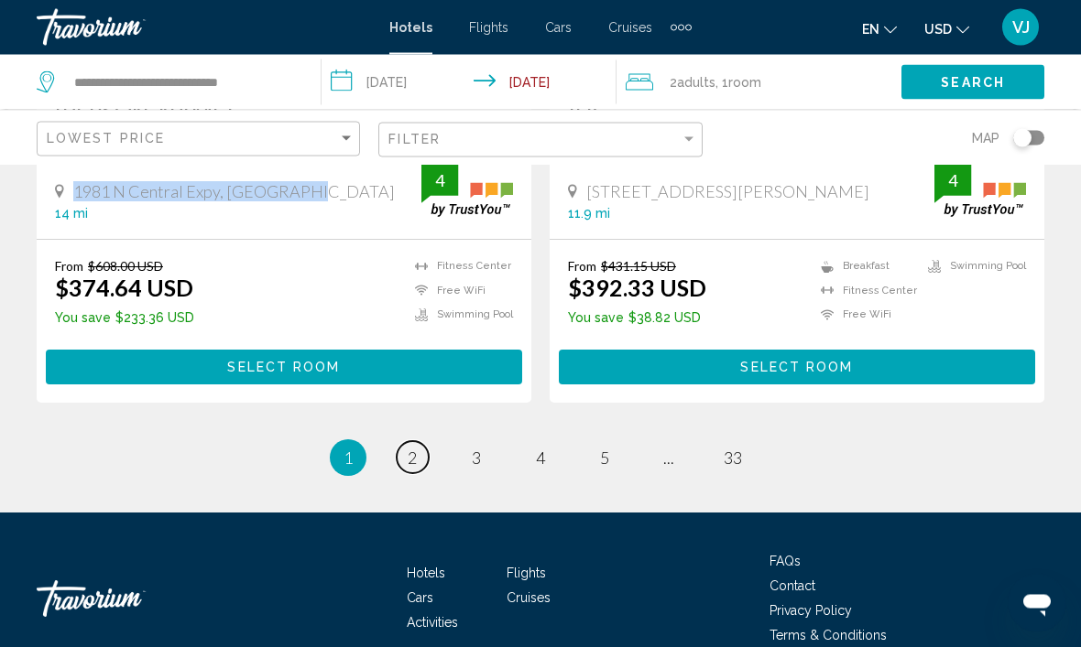
click at [413, 442] on link "page 2" at bounding box center [413, 458] width 32 height 32
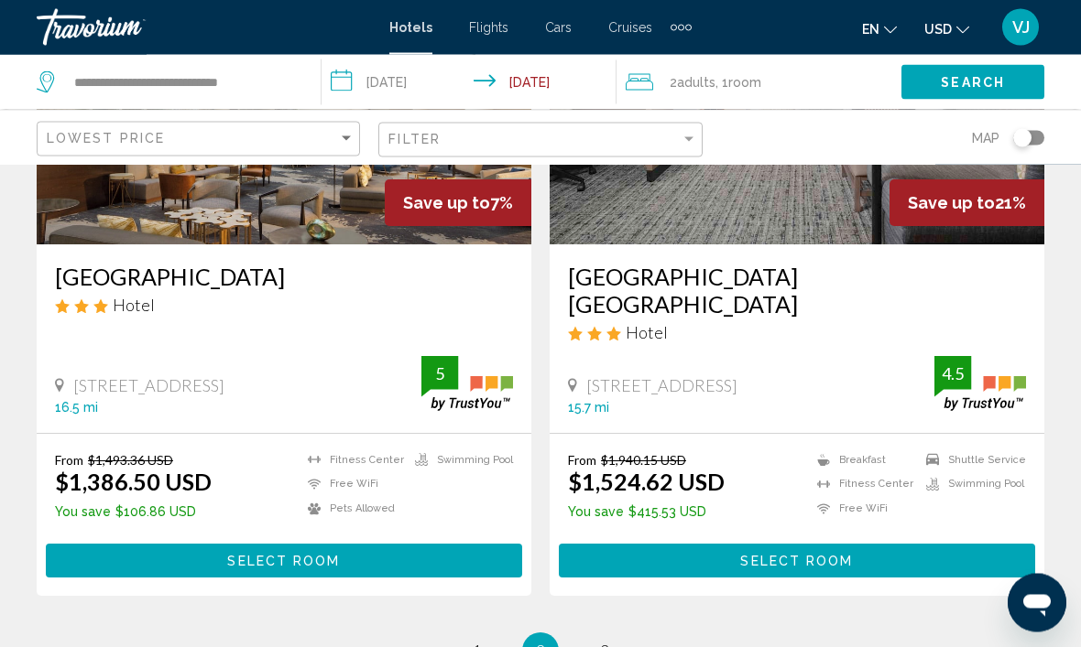
scroll to position [3629, 0]
click at [614, 647] on link "page 3" at bounding box center [605, 652] width 32 height 32
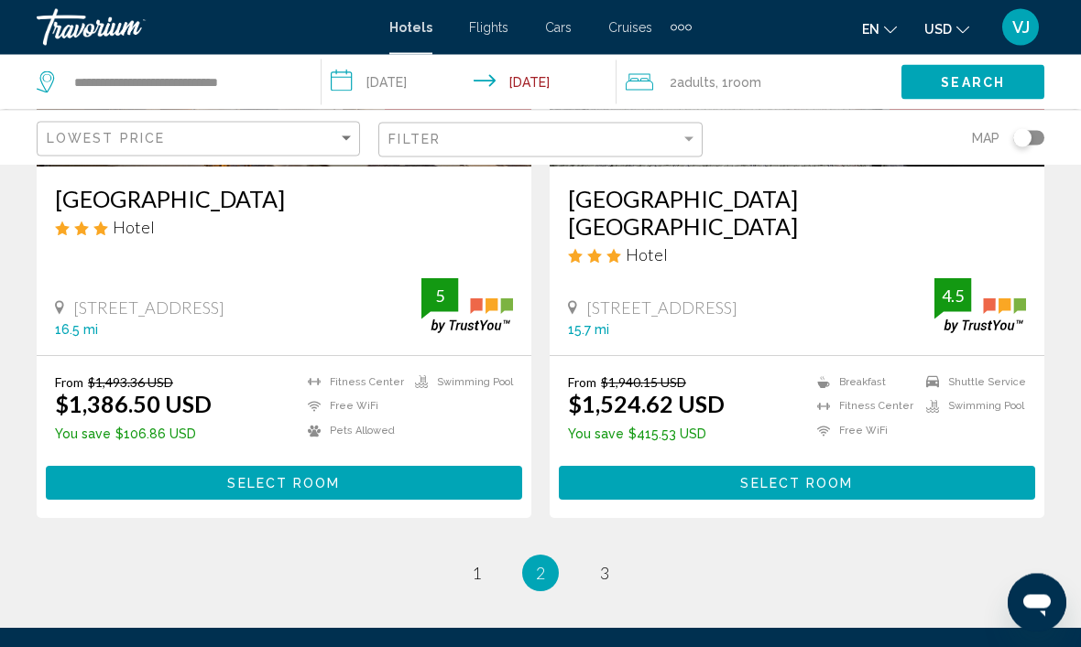
scroll to position [3707, 0]
click at [613, 584] on link "page 3" at bounding box center [605, 574] width 32 height 32
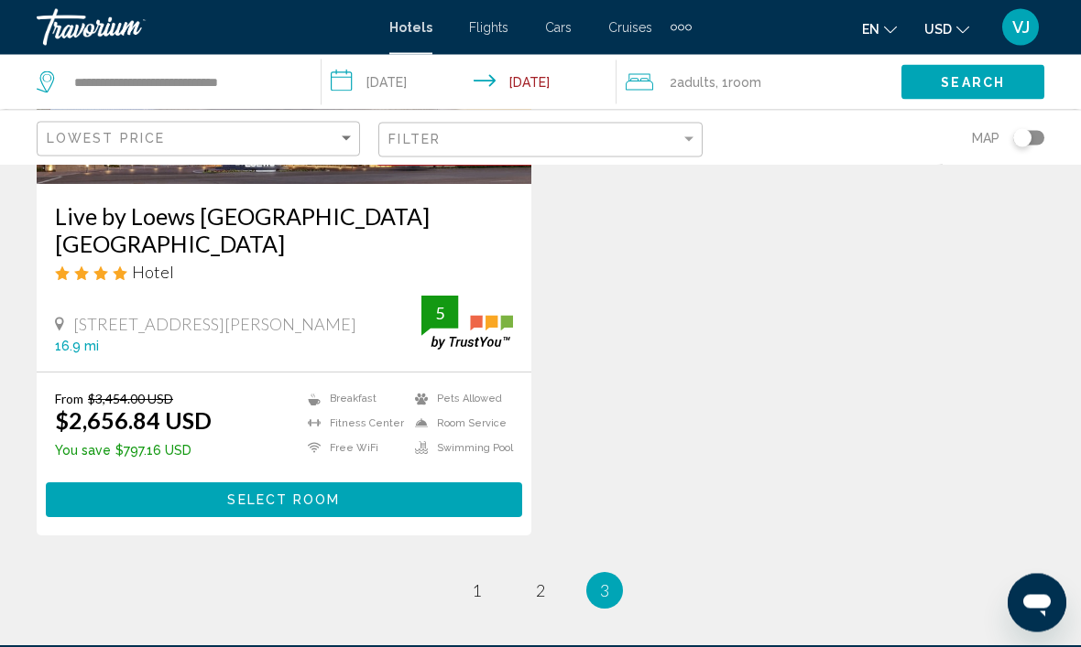
scroll to position [472, 0]
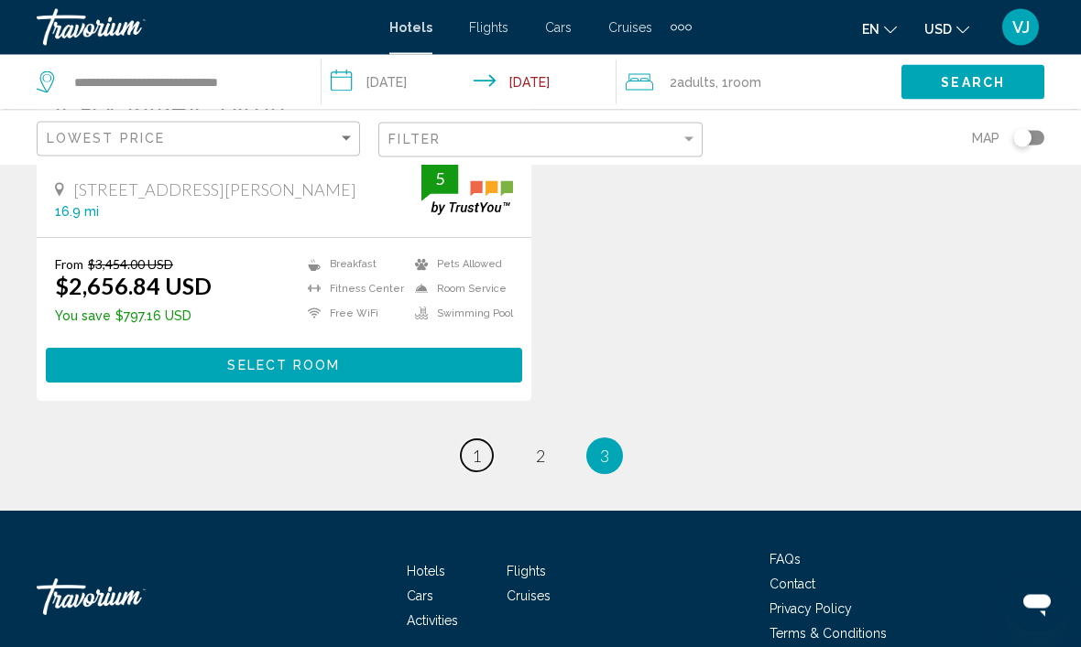
click at [475, 444] on link "page 1" at bounding box center [477, 456] width 32 height 32
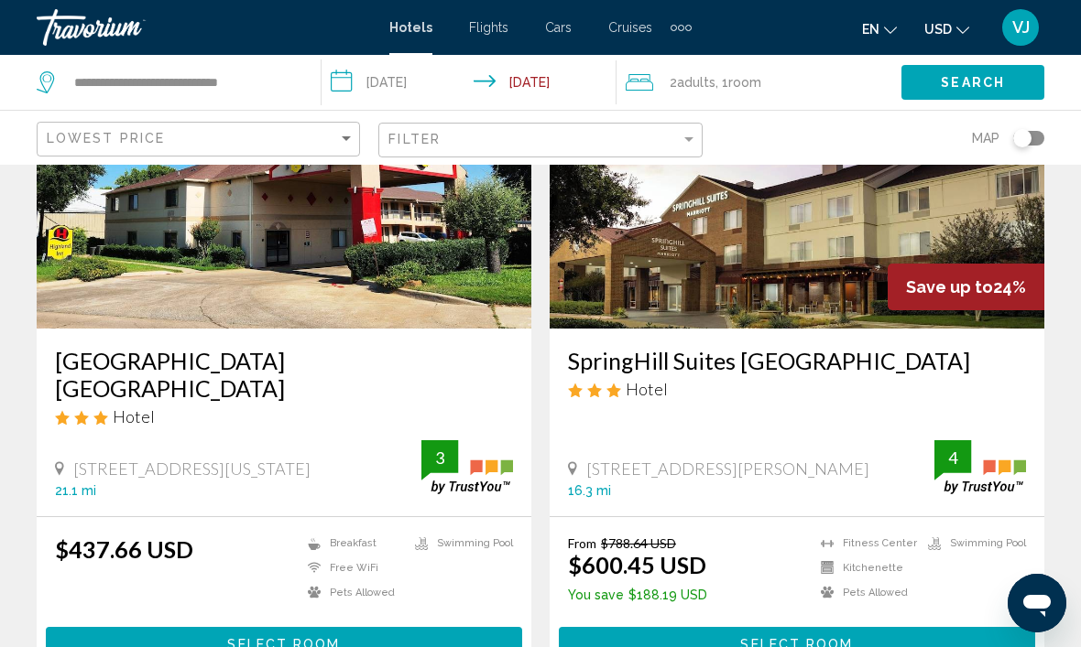
scroll to position [207, 0]
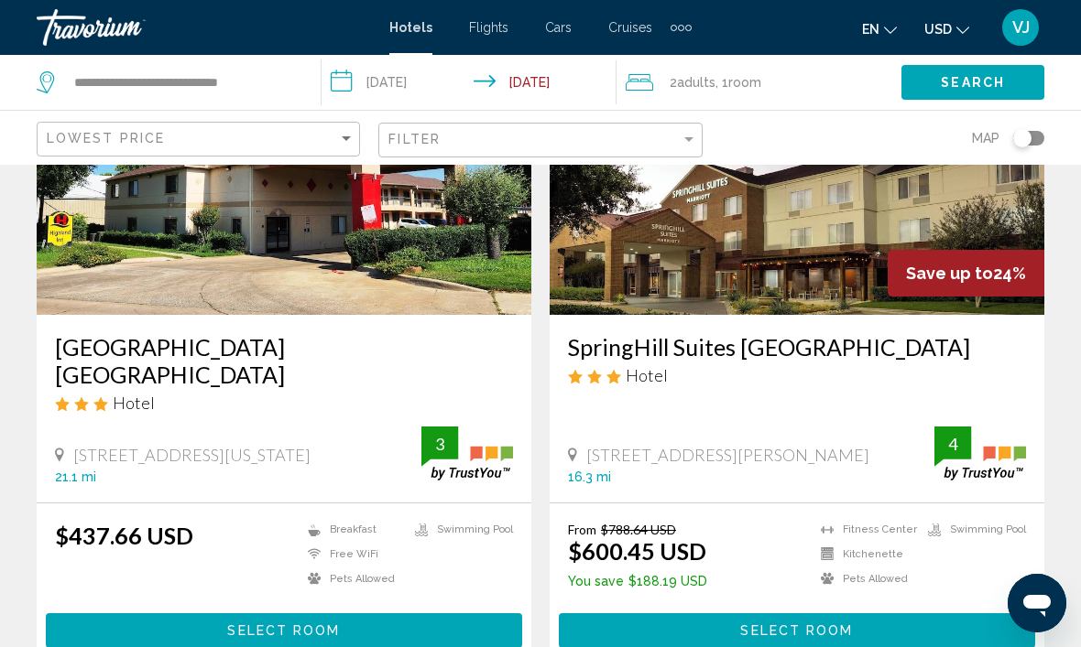
click at [789, 625] on span "Select Room" at bounding box center [796, 632] width 113 height 15
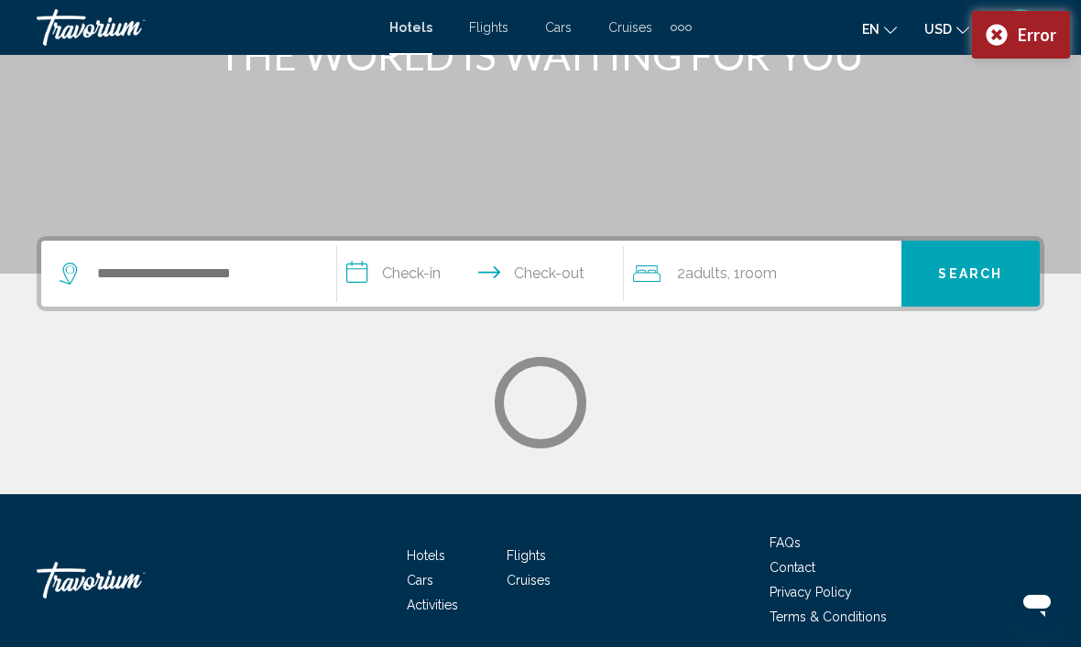
scroll to position [274, 0]
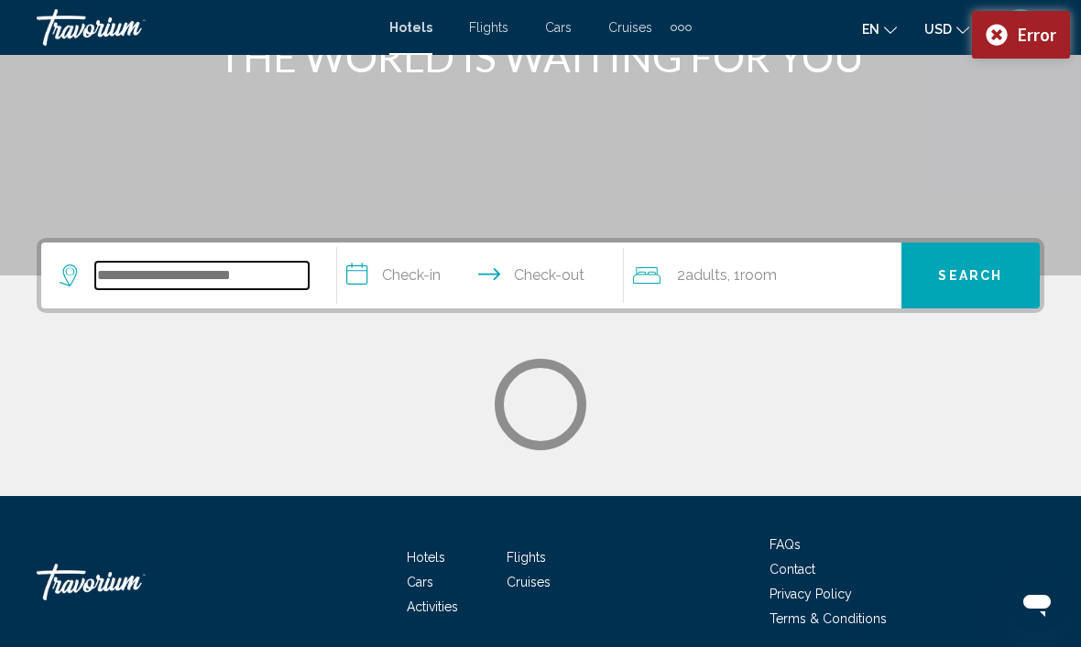
click at [201, 276] on input "Search widget" at bounding box center [201, 275] width 213 height 27
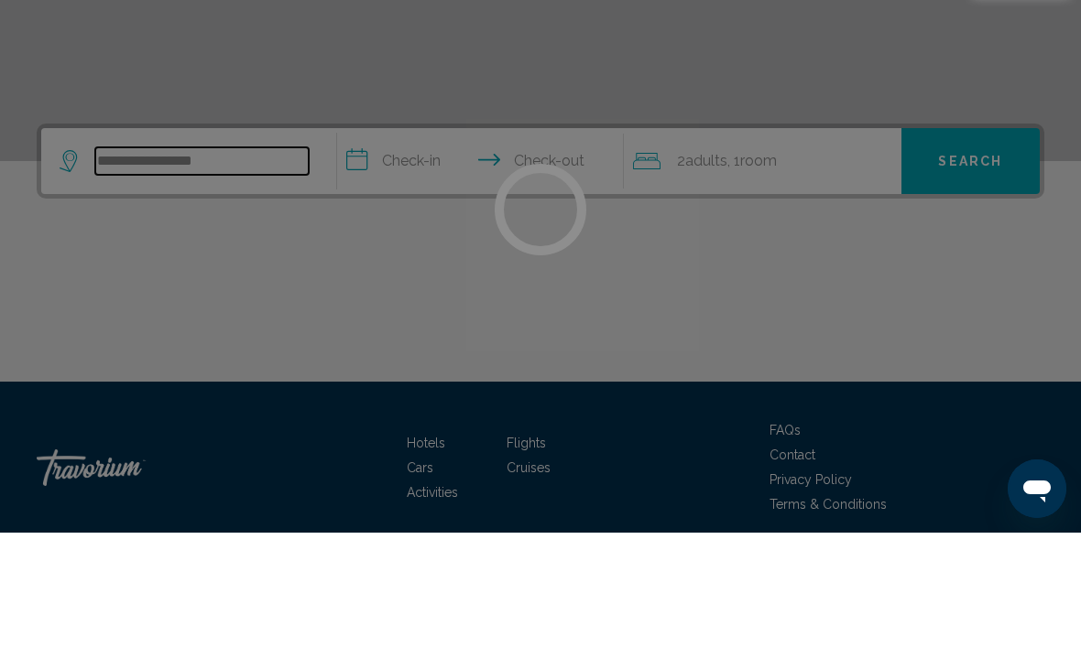
type input "**********"
click at [429, 165] on div at bounding box center [540, 323] width 1081 height 647
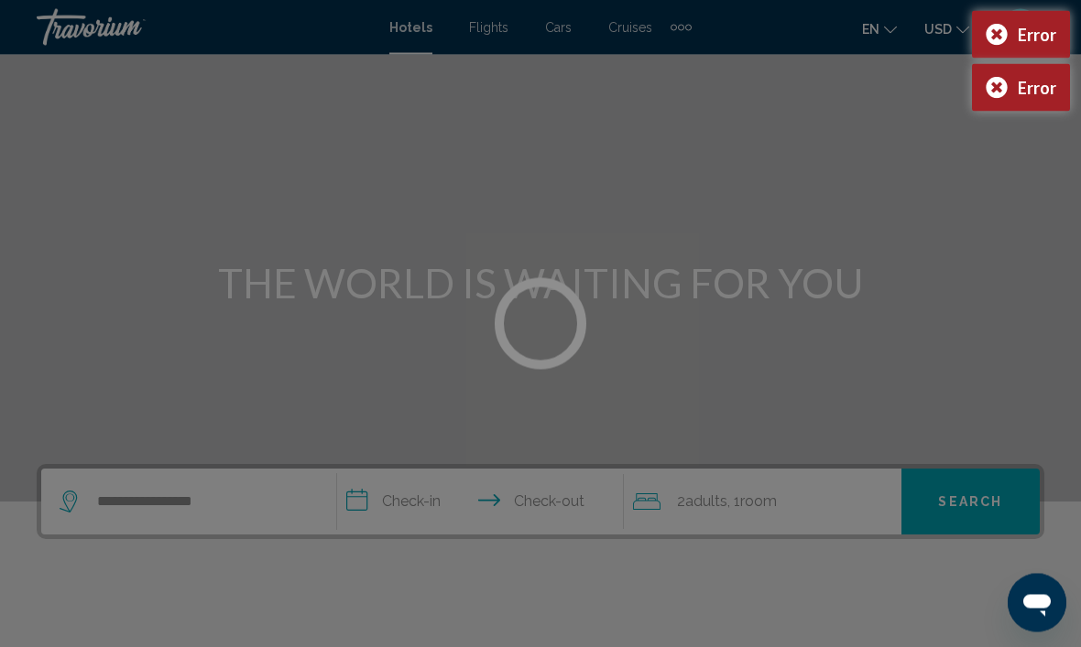
scroll to position [0, 0]
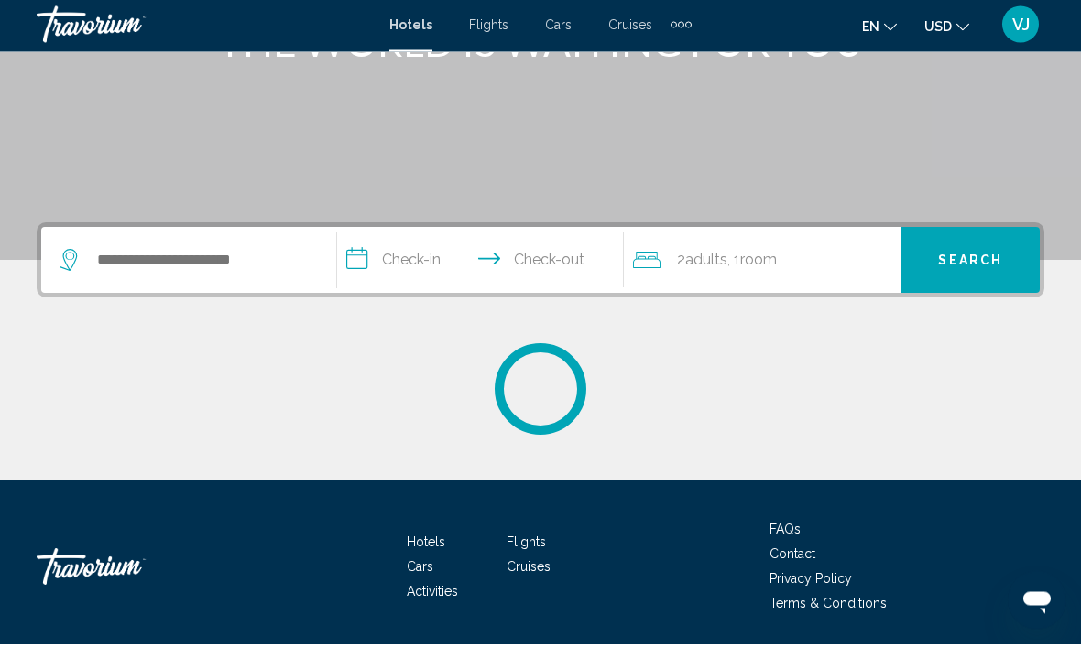
scroll to position [286, 0]
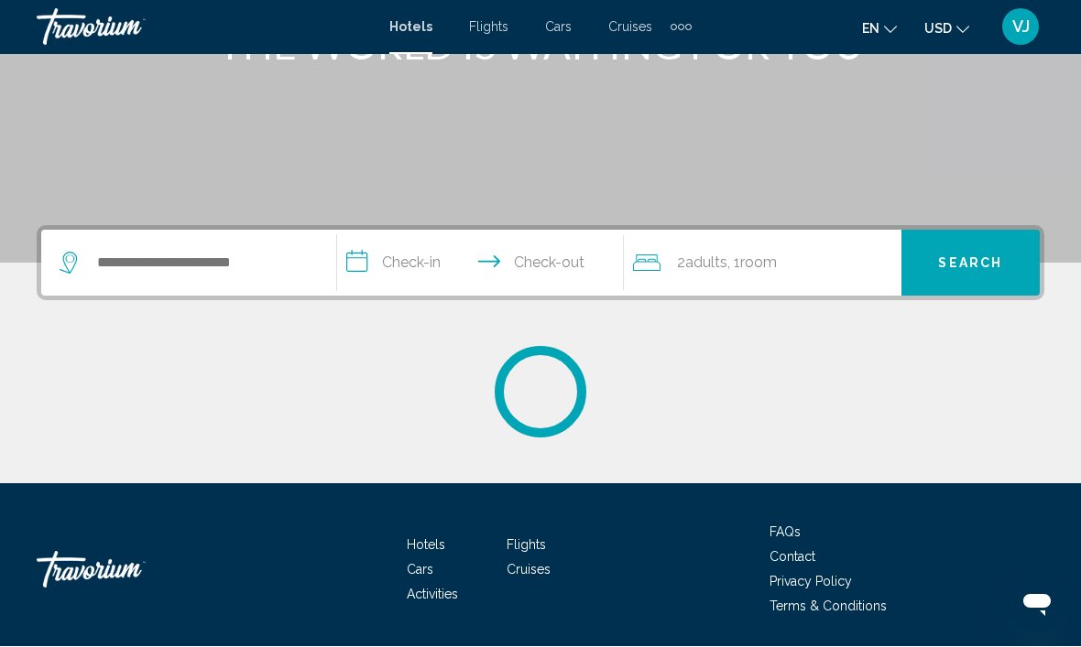
click at [1019, 39] on div "VJ" at bounding box center [1020, 27] width 37 height 37
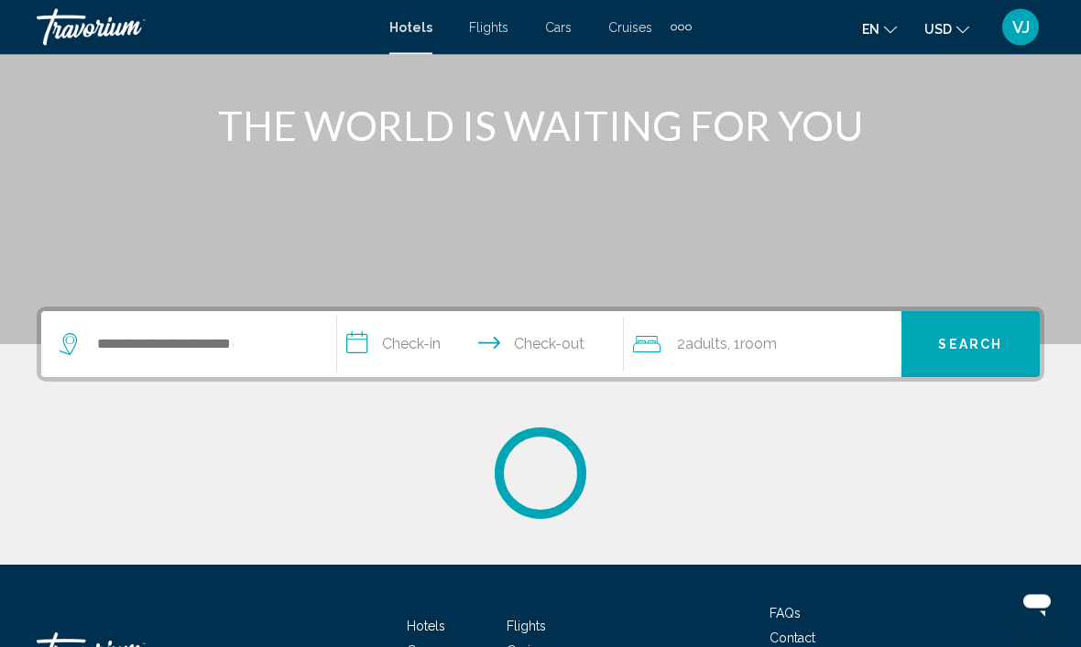
scroll to position [251, 0]
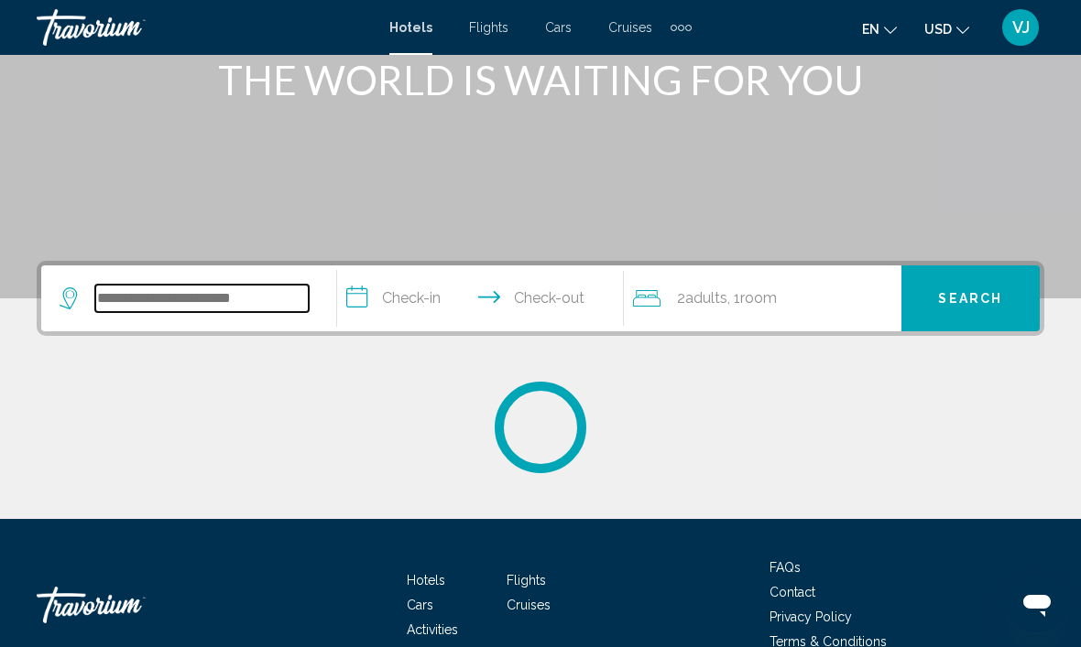
click at [265, 312] on input "Search widget" at bounding box center [201, 298] width 213 height 27
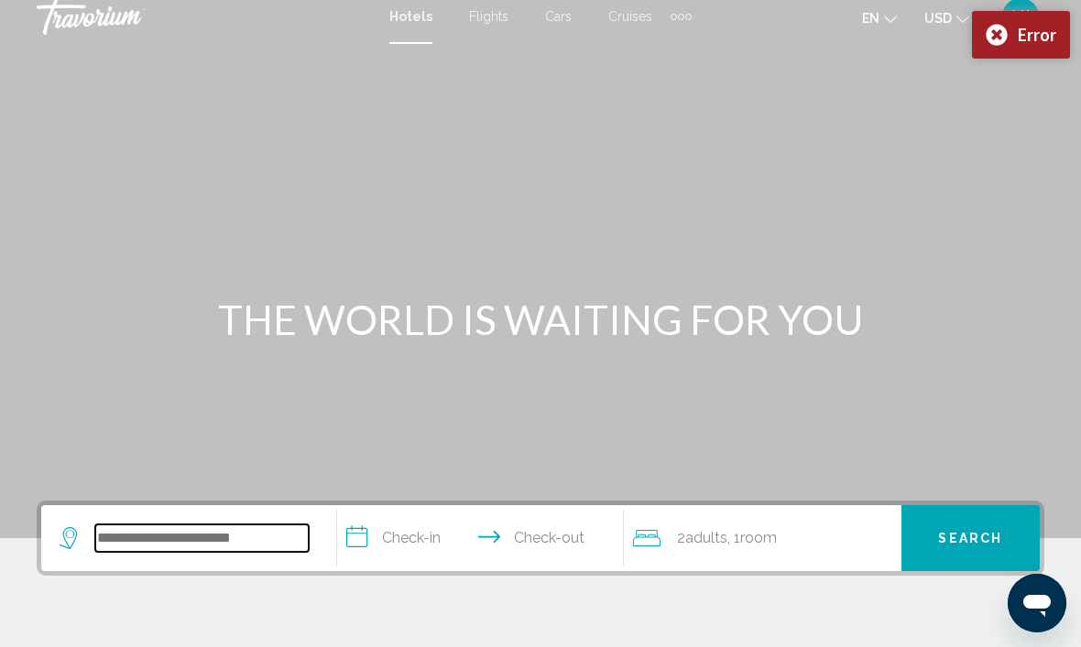
scroll to position [0, 0]
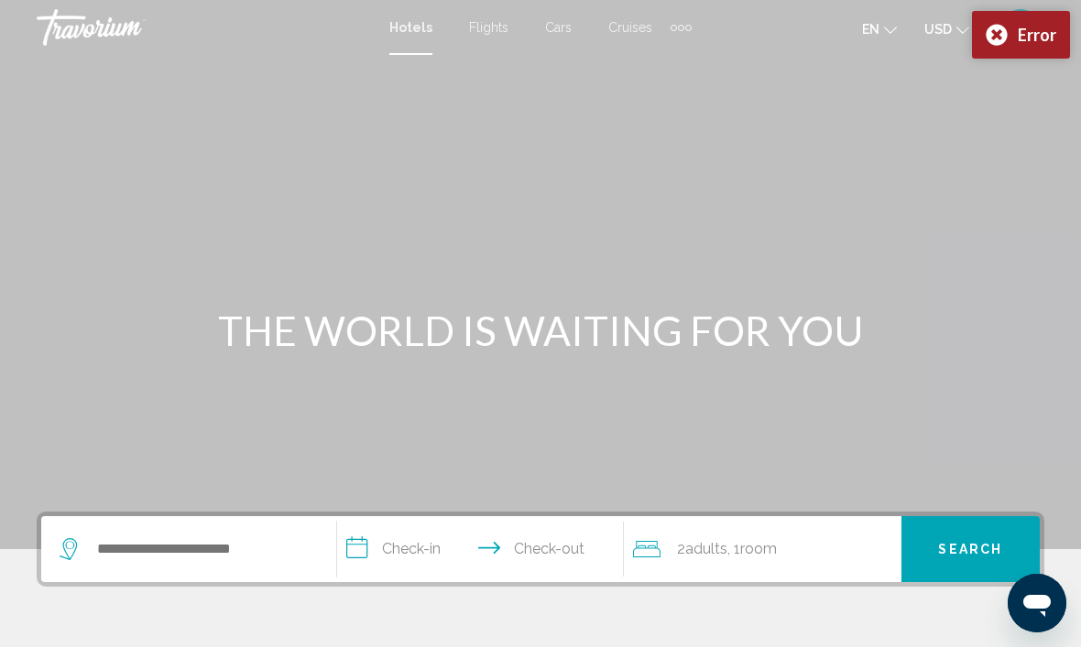
click at [414, 32] on span "Hotels" at bounding box center [410, 27] width 43 height 15
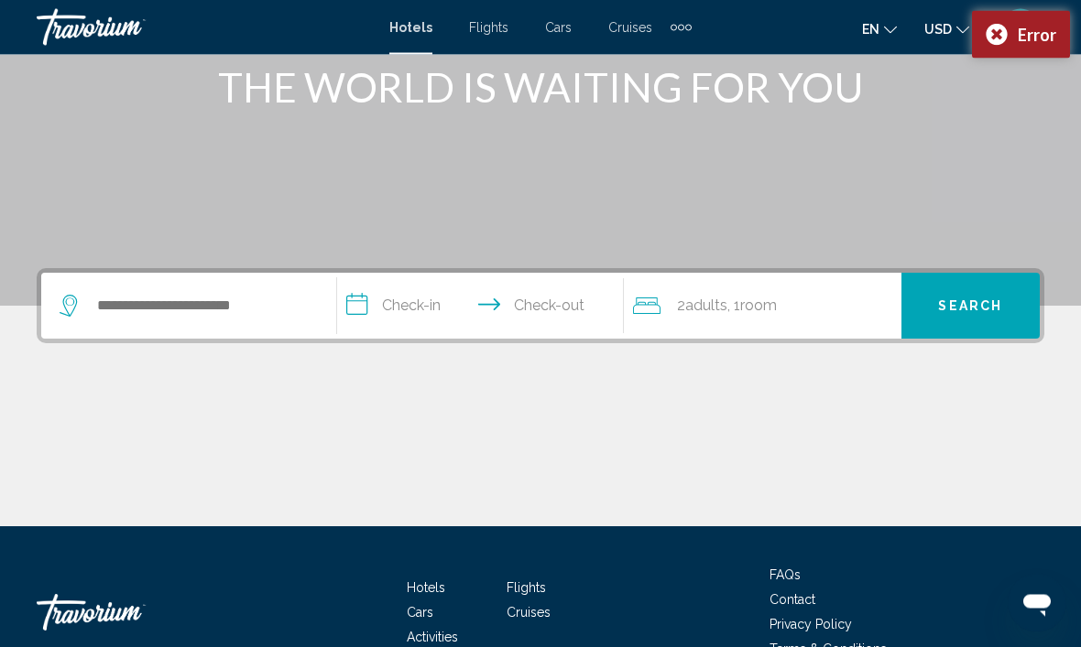
scroll to position [286, 0]
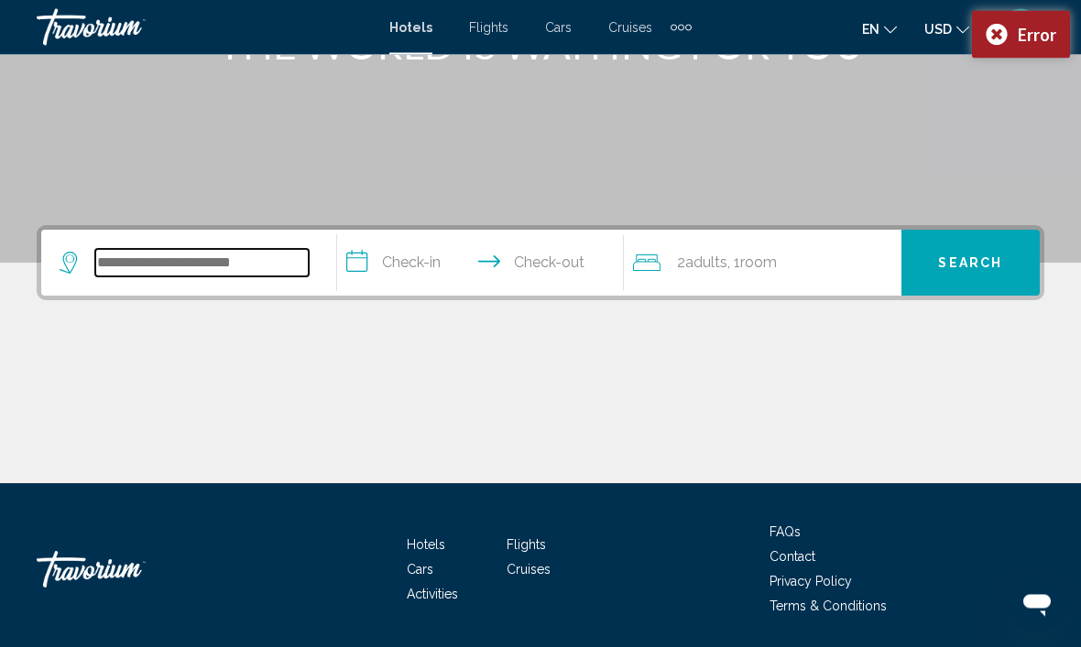
click at [221, 265] on input "Search widget" at bounding box center [201, 263] width 213 height 27
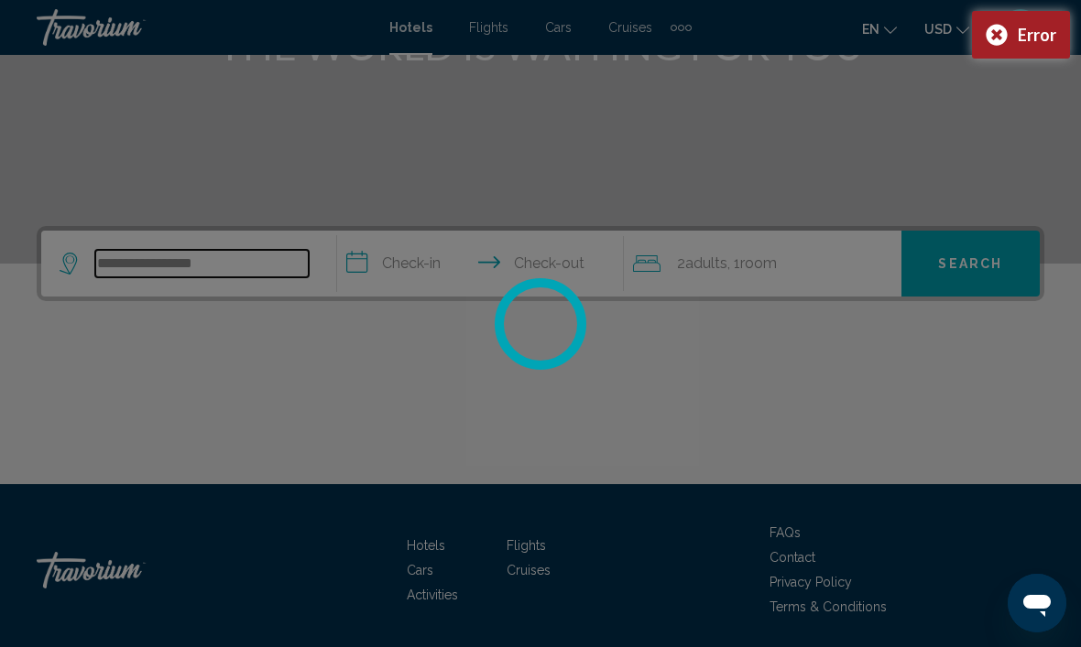
type input "**********"
click at [433, 270] on div at bounding box center [540, 323] width 1081 height 647
click at [992, 32] on div "Error" at bounding box center [1021, 35] width 98 height 48
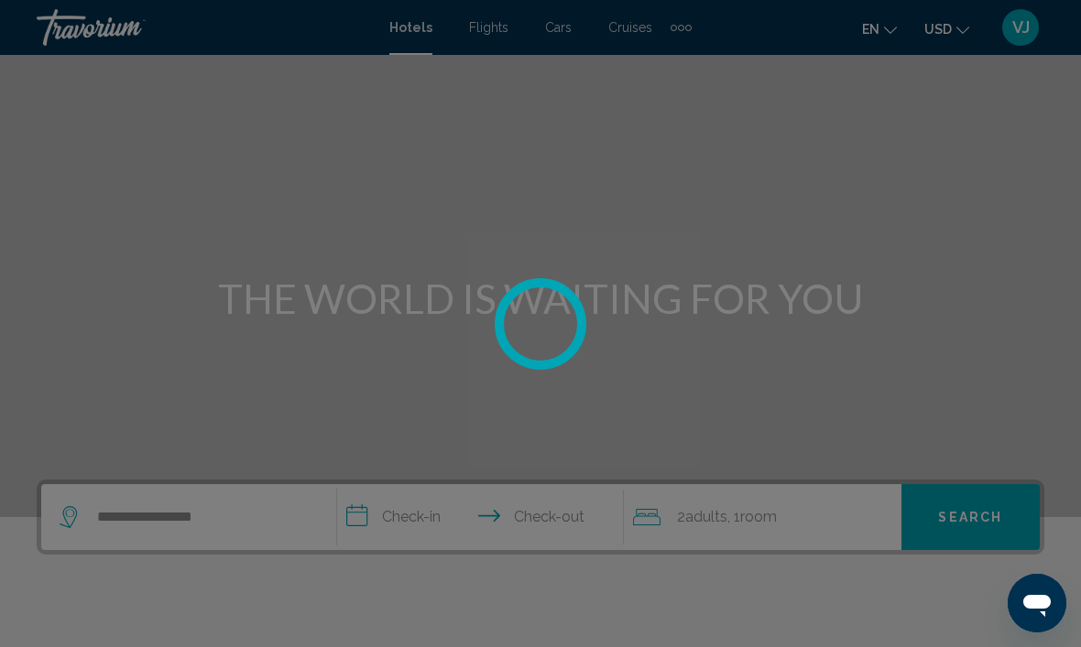
scroll to position [0, 0]
